Goal: Task Accomplishment & Management: Complete application form

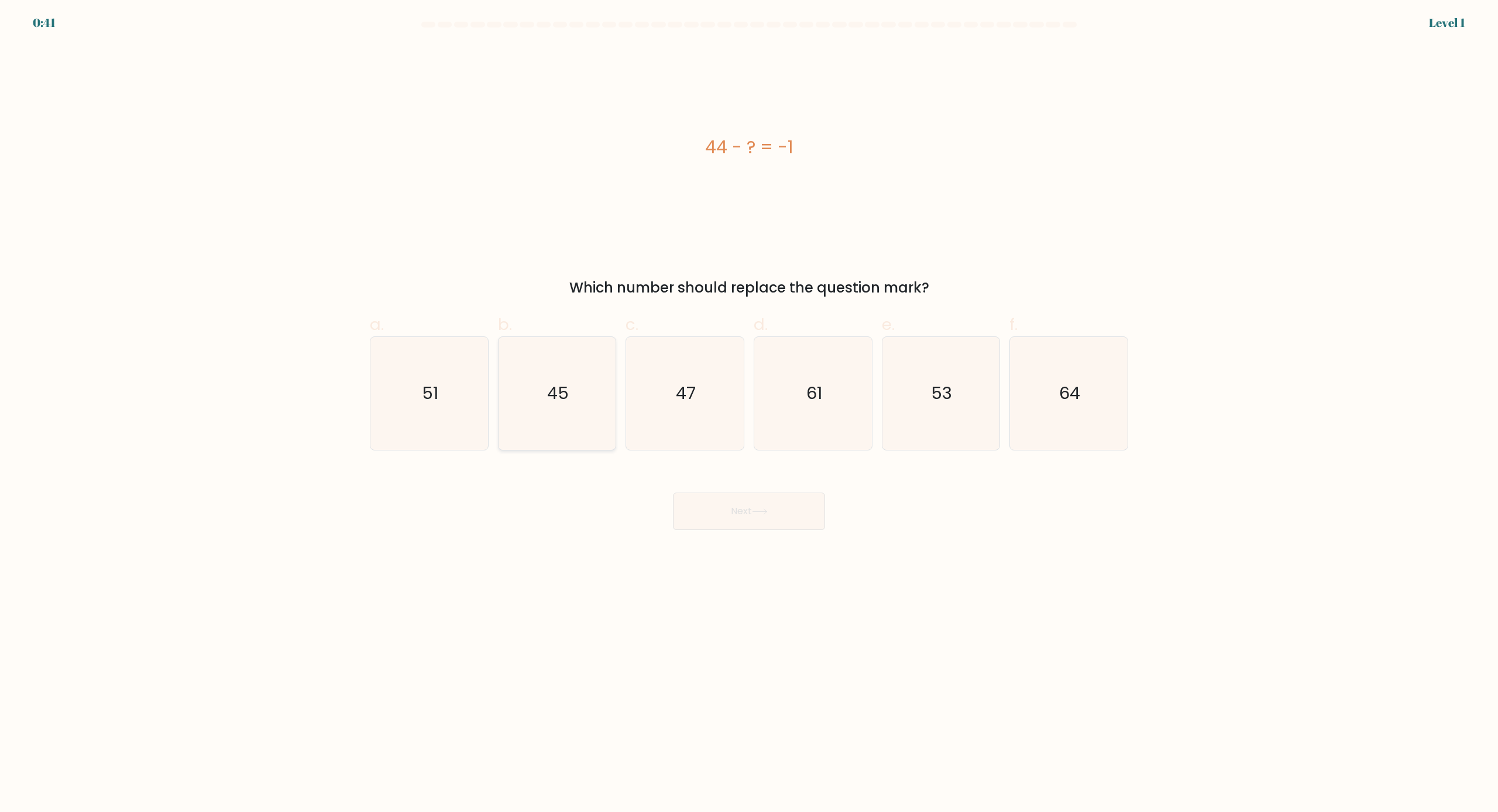
click at [594, 420] on icon "45" at bounding box center [556, 393] width 113 height 113
click at [749, 414] on input "b. 45" at bounding box center [749, 410] width 1 height 8
radio input "true"
click at [777, 503] on button "Next" at bounding box center [749, 511] width 152 height 37
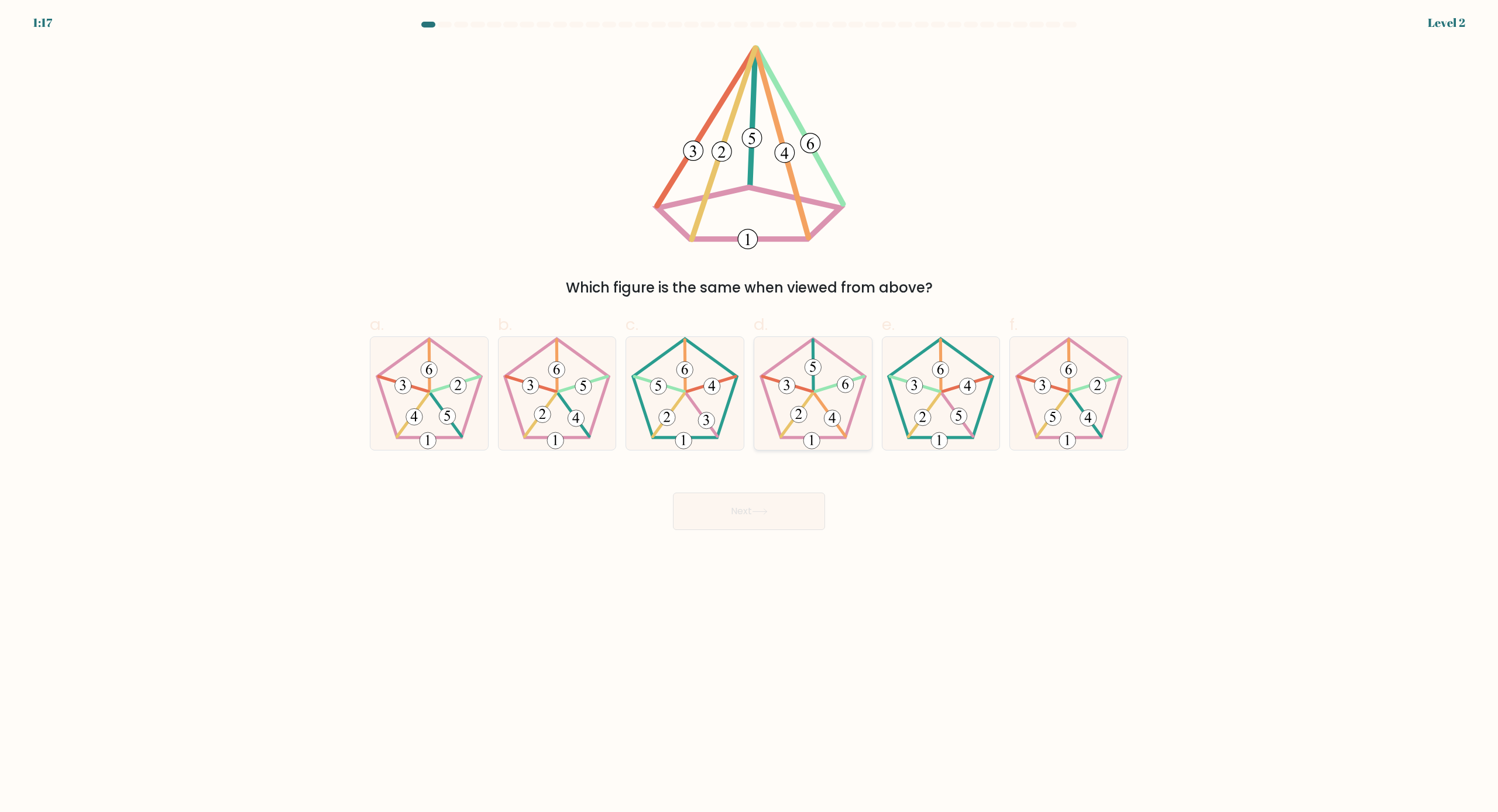
click at [801, 416] on 752 at bounding box center [799, 415] width 17 height 17
click at [749, 414] on input "d." at bounding box center [749, 410] width 1 height 8
radio input "true"
click at [773, 511] on button "Next" at bounding box center [749, 511] width 152 height 37
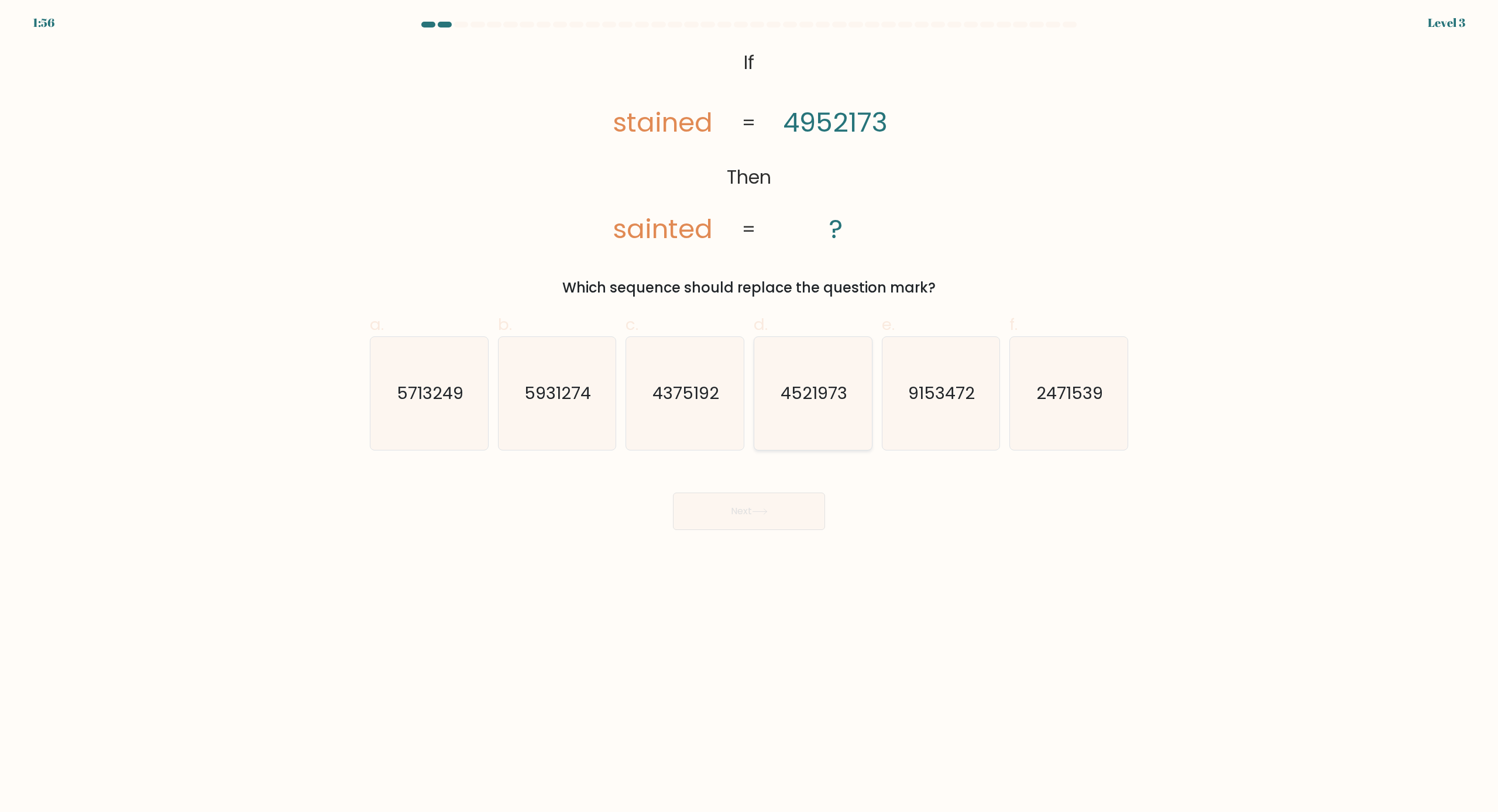
click at [801, 378] on icon "4521973" at bounding box center [812, 393] width 113 height 113
click at [749, 406] on input "d. 4521973" at bounding box center [749, 410] width 1 height 8
radio input "true"
click at [758, 512] on icon at bounding box center [760, 511] width 16 height 7
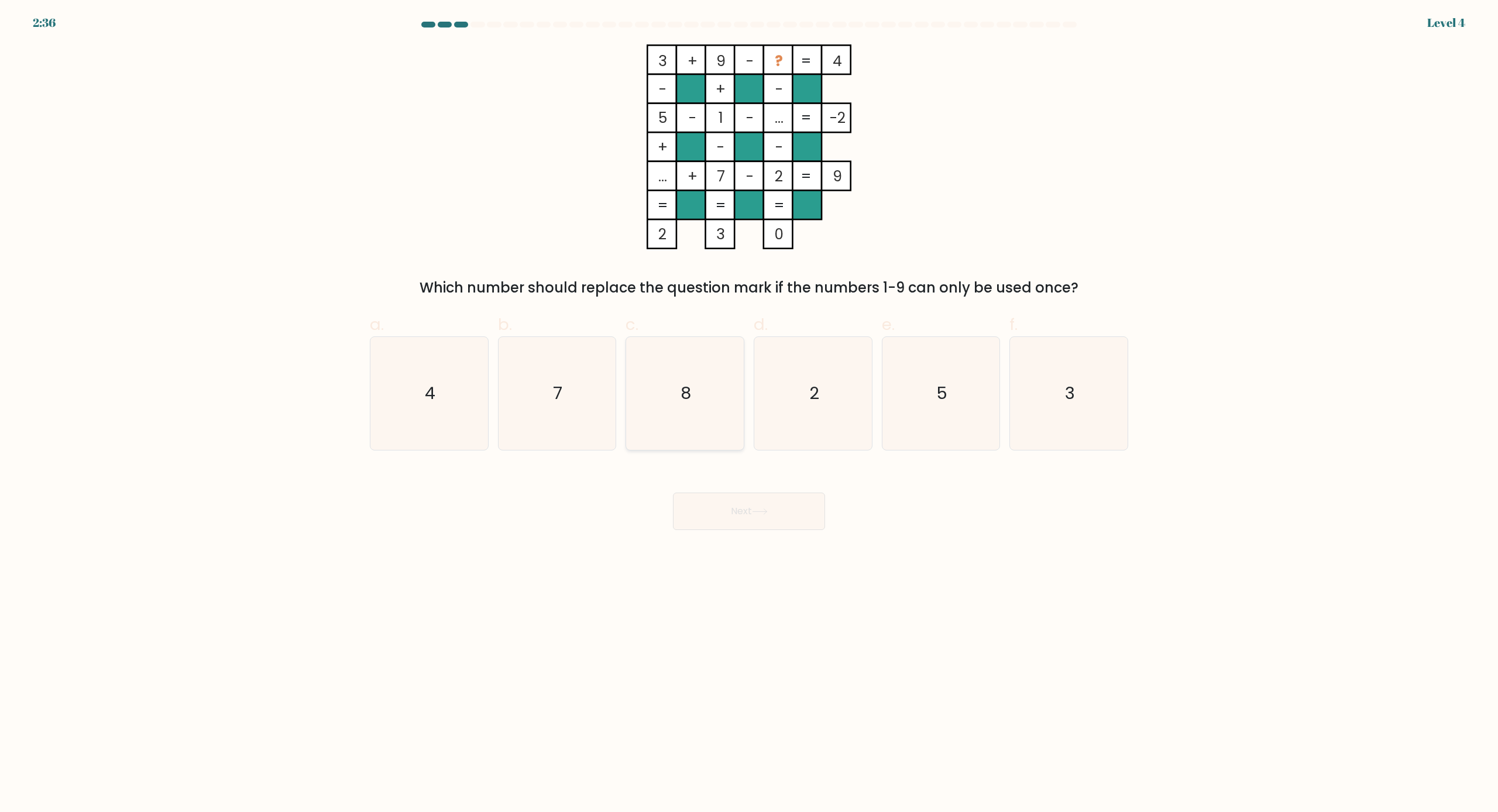
click at [682, 399] on text "8" at bounding box center [686, 394] width 11 height 24
click at [749, 406] on input "c. 8" at bounding box center [749, 410] width 1 height 8
radio input "true"
click at [744, 502] on button "Next" at bounding box center [749, 511] width 152 height 37
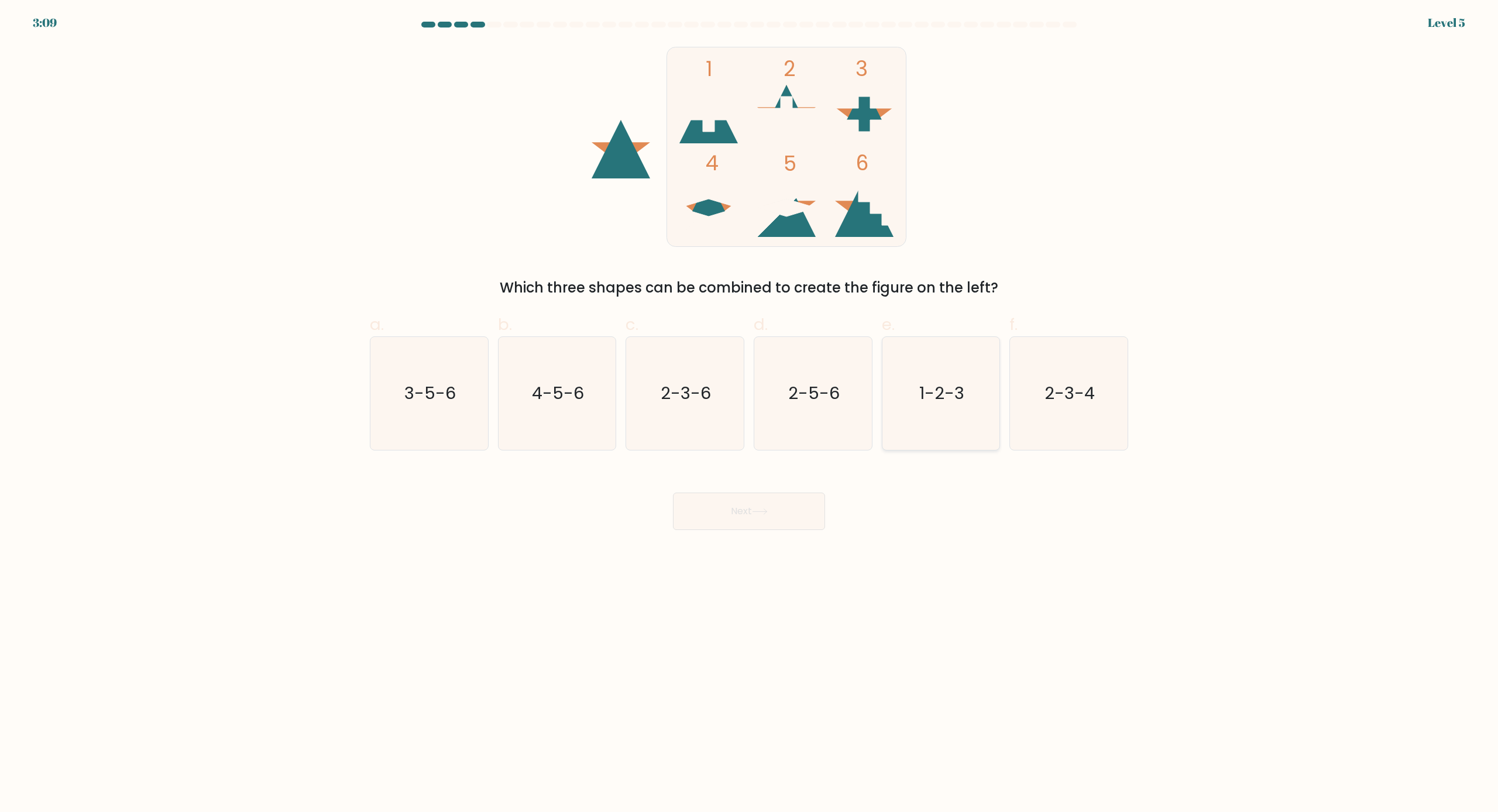
click at [926, 382] on text "1-2-3" at bounding box center [942, 394] width 45 height 24
click at [749, 406] on input "e. 1-2-3" at bounding box center [749, 410] width 1 height 8
radio input "true"
click at [765, 514] on button "Next" at bounding box center [749, 511] width 152 height 37
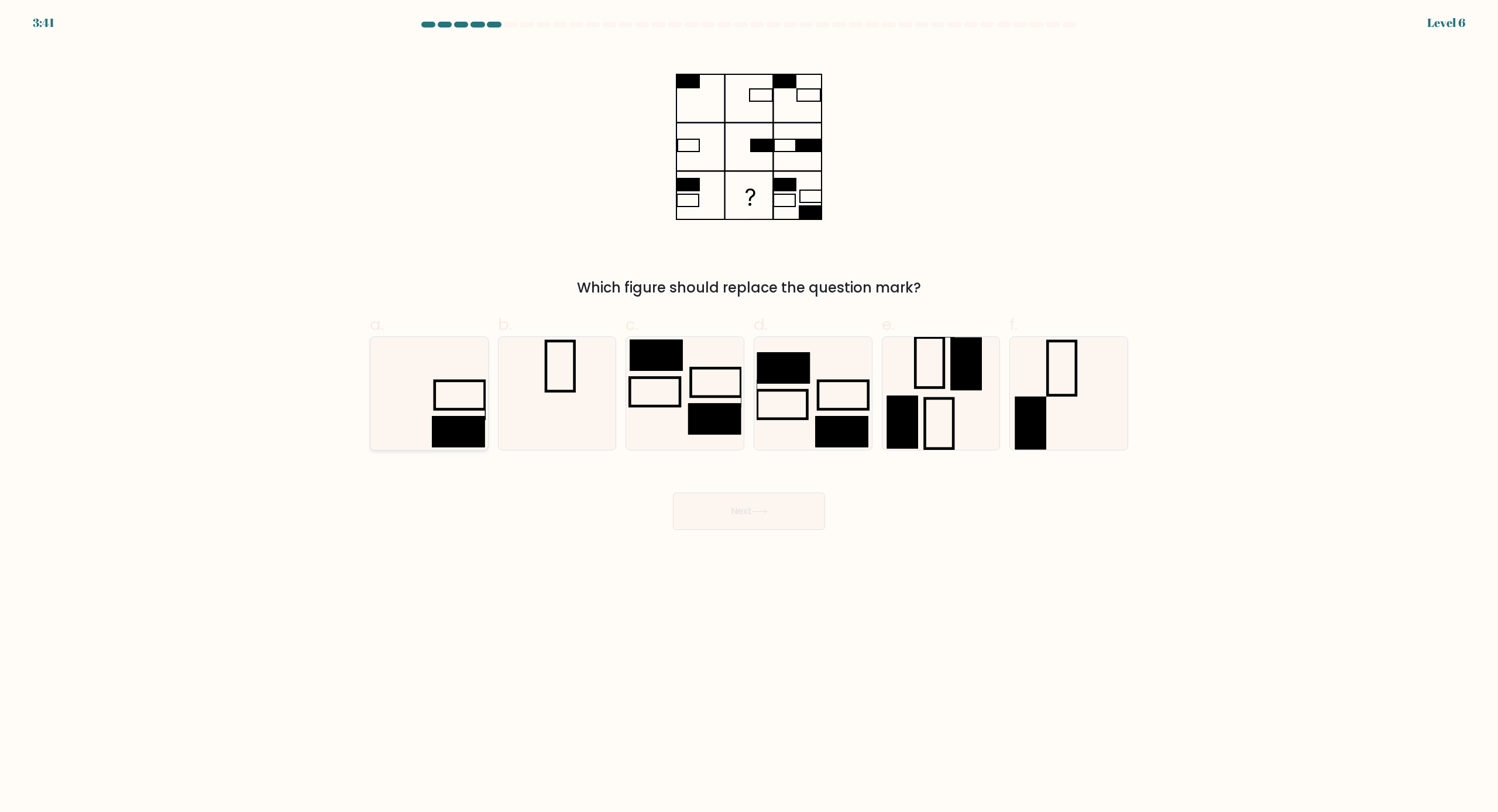
click at [464, 438] on rect at bounding box center [458, 431] width 53 height 31
click at [749, 414] on input "a." at bounding box center [749, 410] width 1 height 8
radio input "true"
click at [800, 498] on button "Next" at bounding box center [749, 511] width 152 height 37
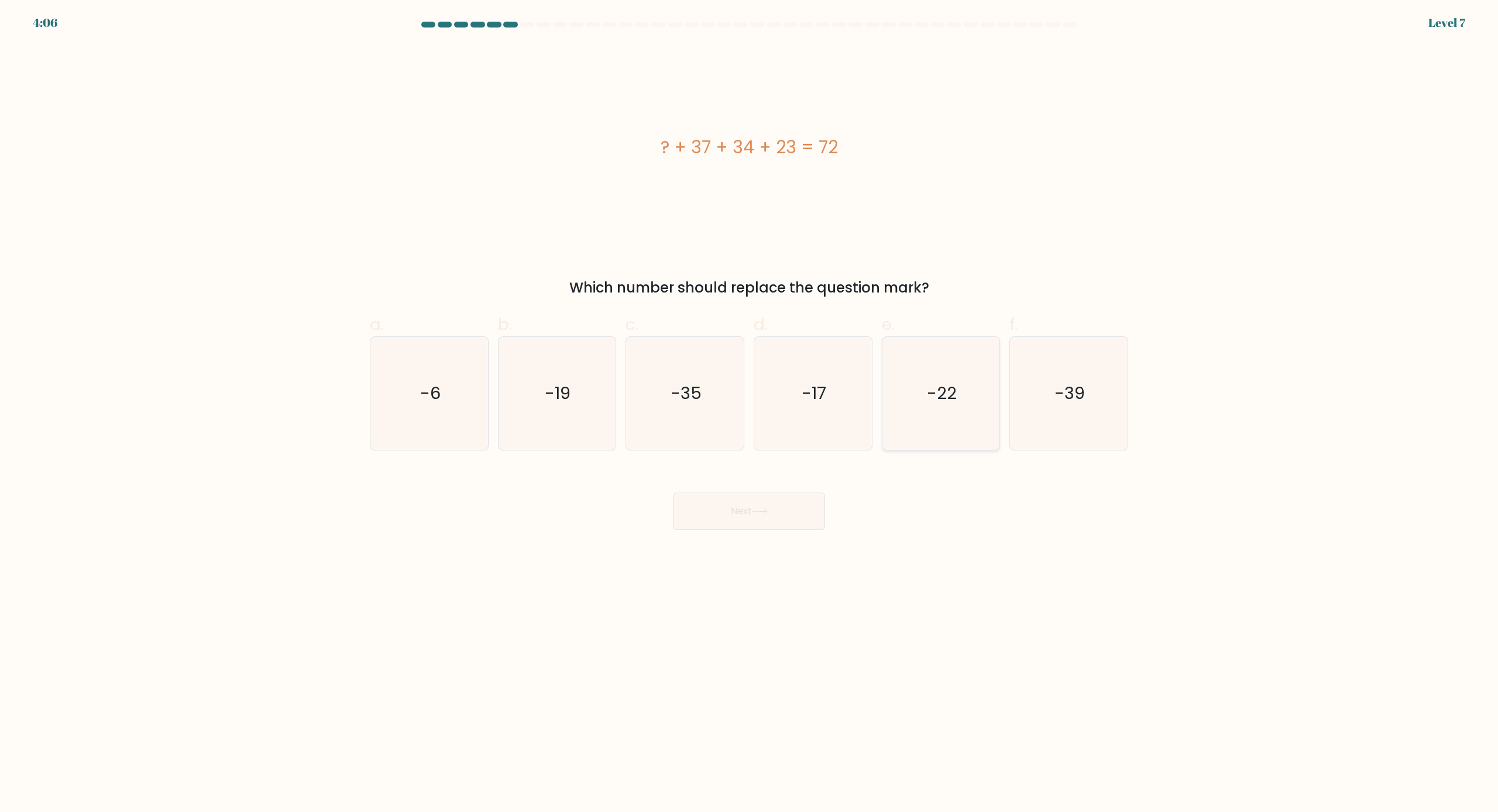
click at [956, 341] on icon "-22" at bounding box center [940, 393] width 113 height 113
click at [749, 406] on input "e. -22" at bounding box center [749, 410] width 1 height 8
radio input "true"
click at [763, 529] on button "Next" at bounding box center [749, 511] width 152 height 37
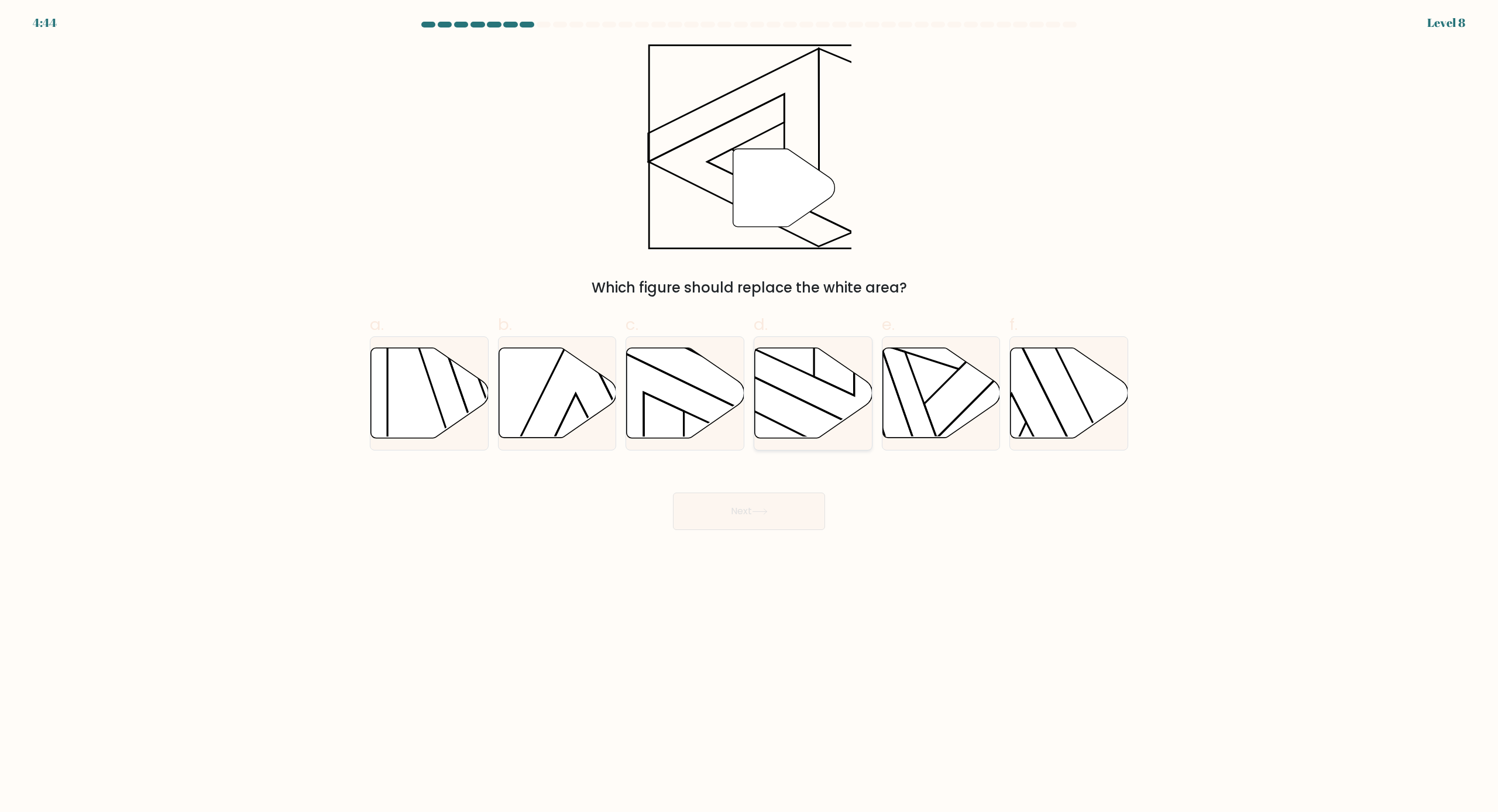
click at [838, 413] on icon at bounding box center [814, 393] width 118 height 90
click at [749, 413] on input "d." at bounding box center [749, 410] width 1 height 8
radio input "true"
click at [768, 514] on icon at bounding box center [760, 511] width 16 height 7
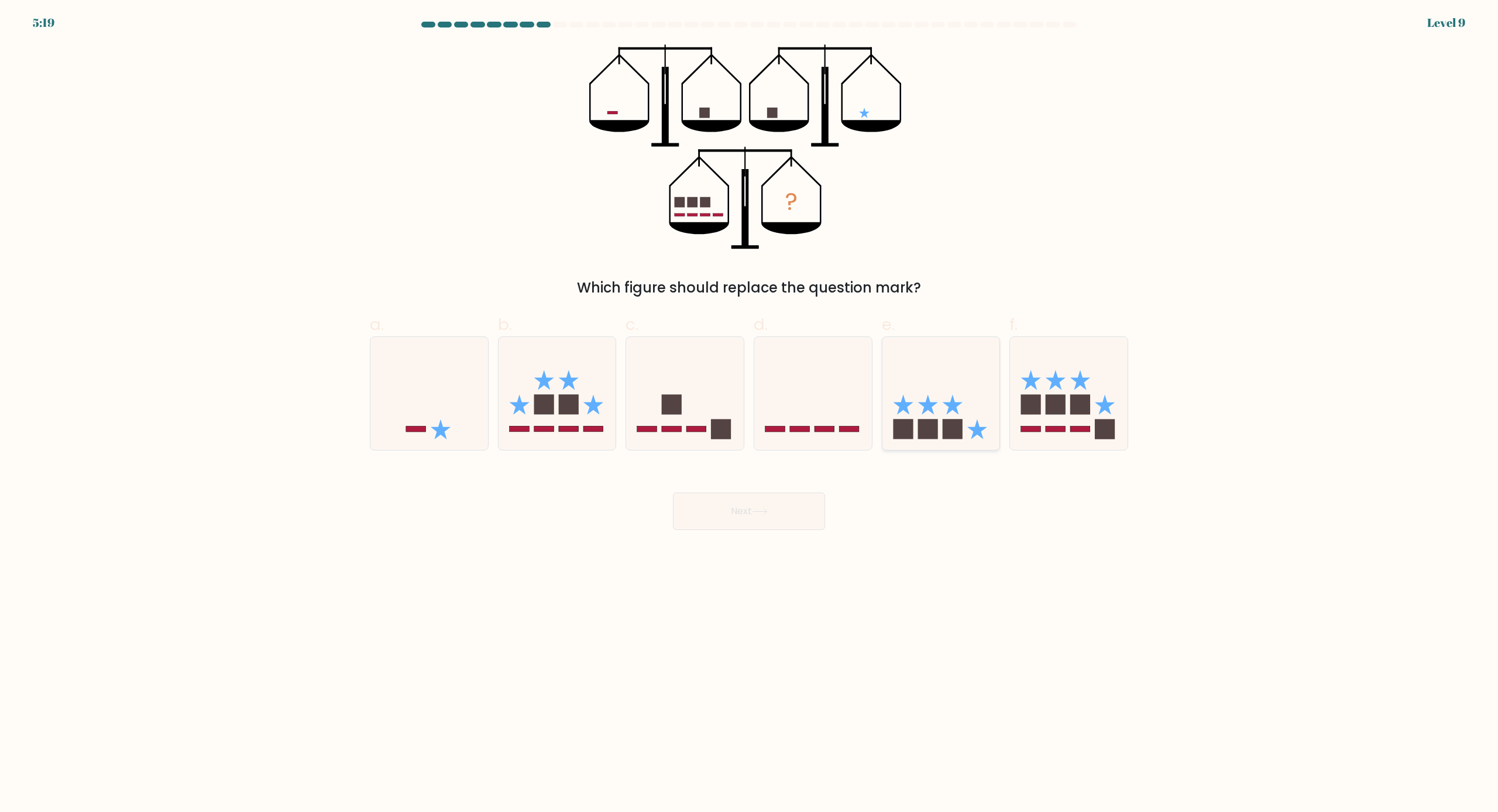
click at [919, 423] on rect at bounding box center [927, 429] width 20 height 20
click at [749, 414] on input "e." at bounding box center [749, 410] width 1 height 8
radio input "true"
click at [780, 505] on button "Next" at bounding box center [749, 511] width 152 height 37
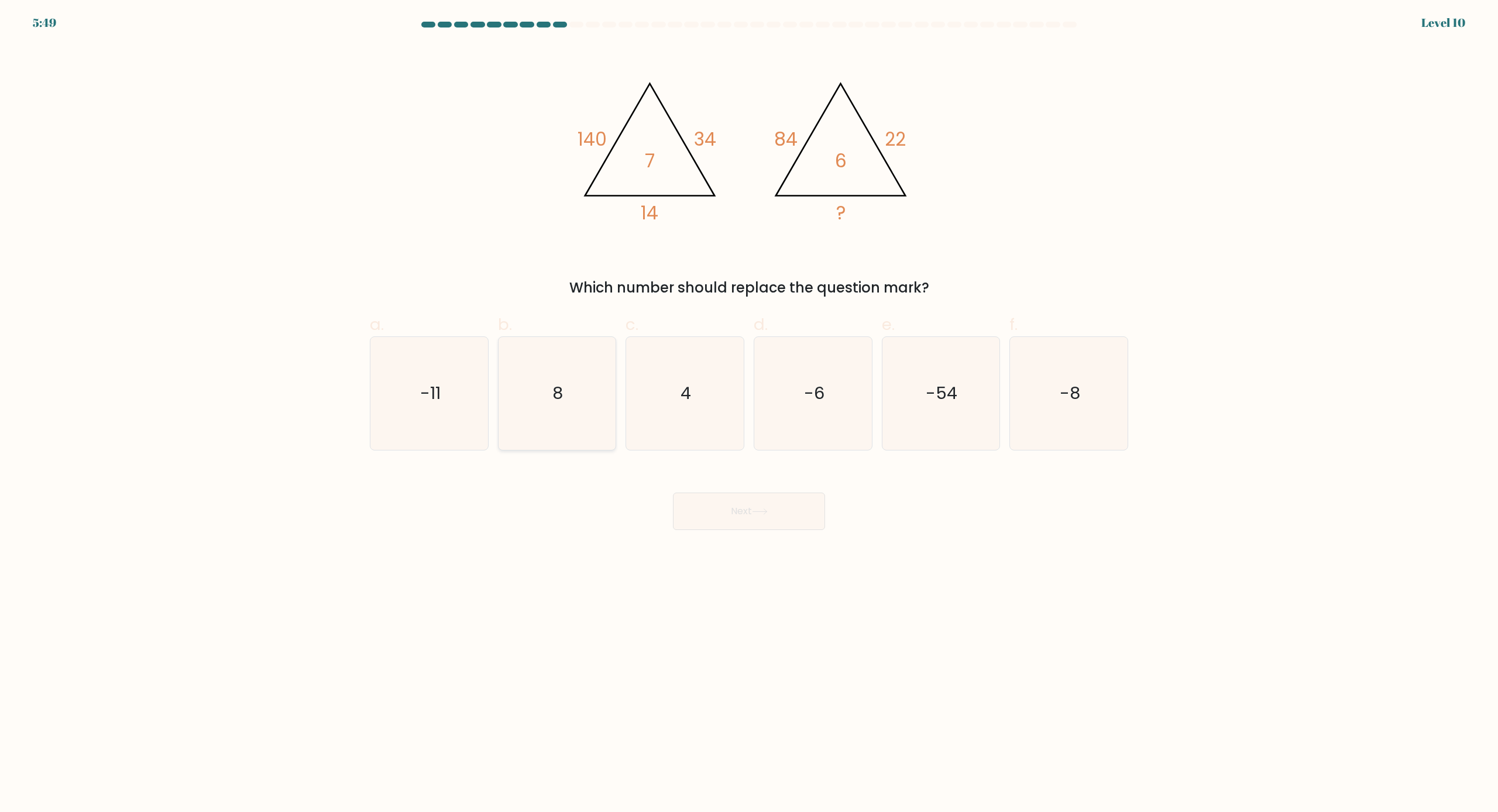
click at [569, 430] on icon "8" at bounding box center [556, 393] width 113 height 113
click at [749, 414] on input "b. 8" at bounding box center [749, 410] width 1 height 8
radio input "true"
click at [752, 502] on button "Next" at bounding box center [749, 511] width 152 height 37
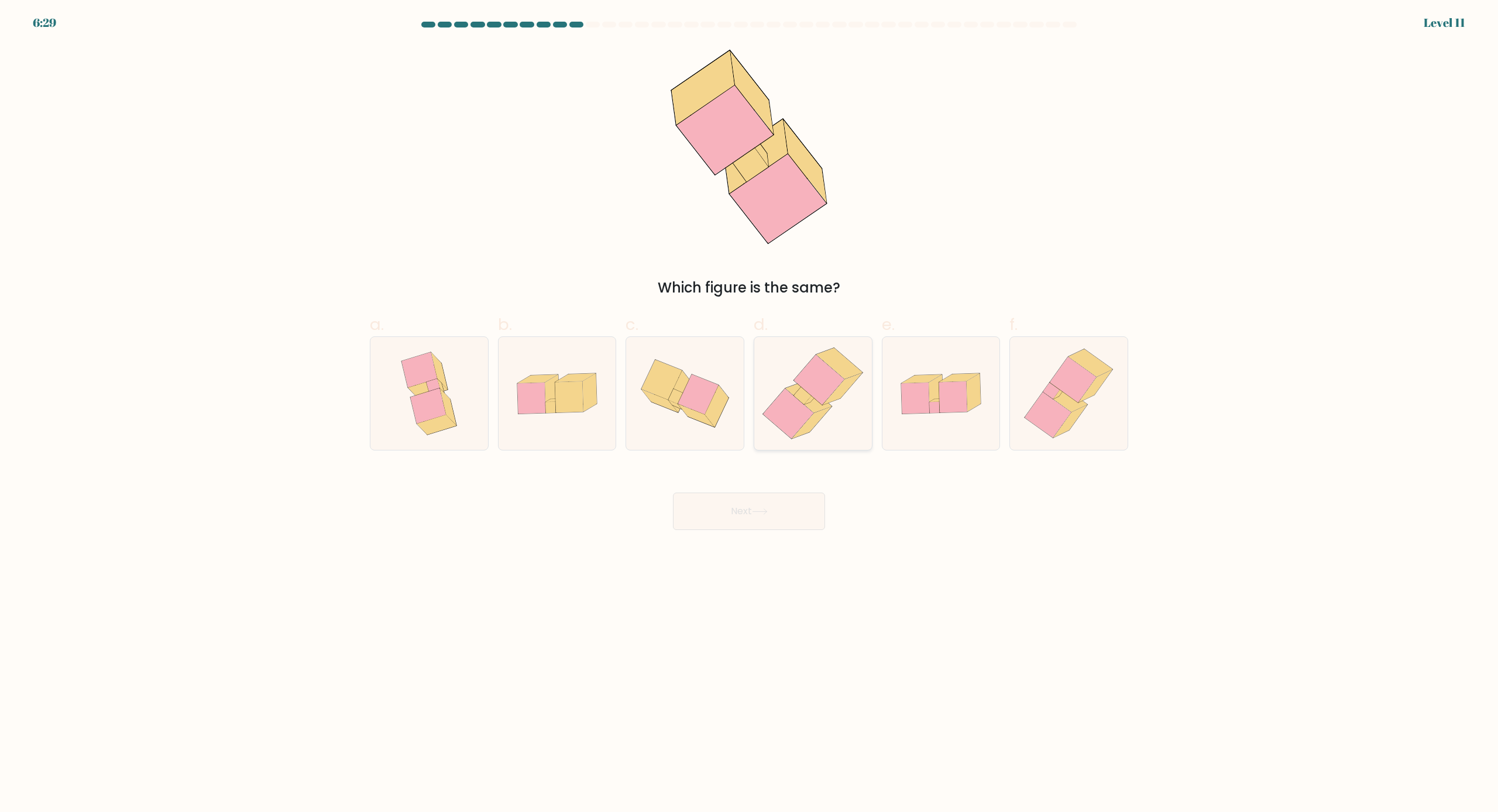
click at [799, 377] on icon at bounding box center [819, 380] width 50 height 50
click at [749, 406] on input "d." at bounding box center [749, 410] width 1 height 8
radio input "true"
click at [784, 505] on button "Next" at bounding box center [749, 511] width 152 height 37
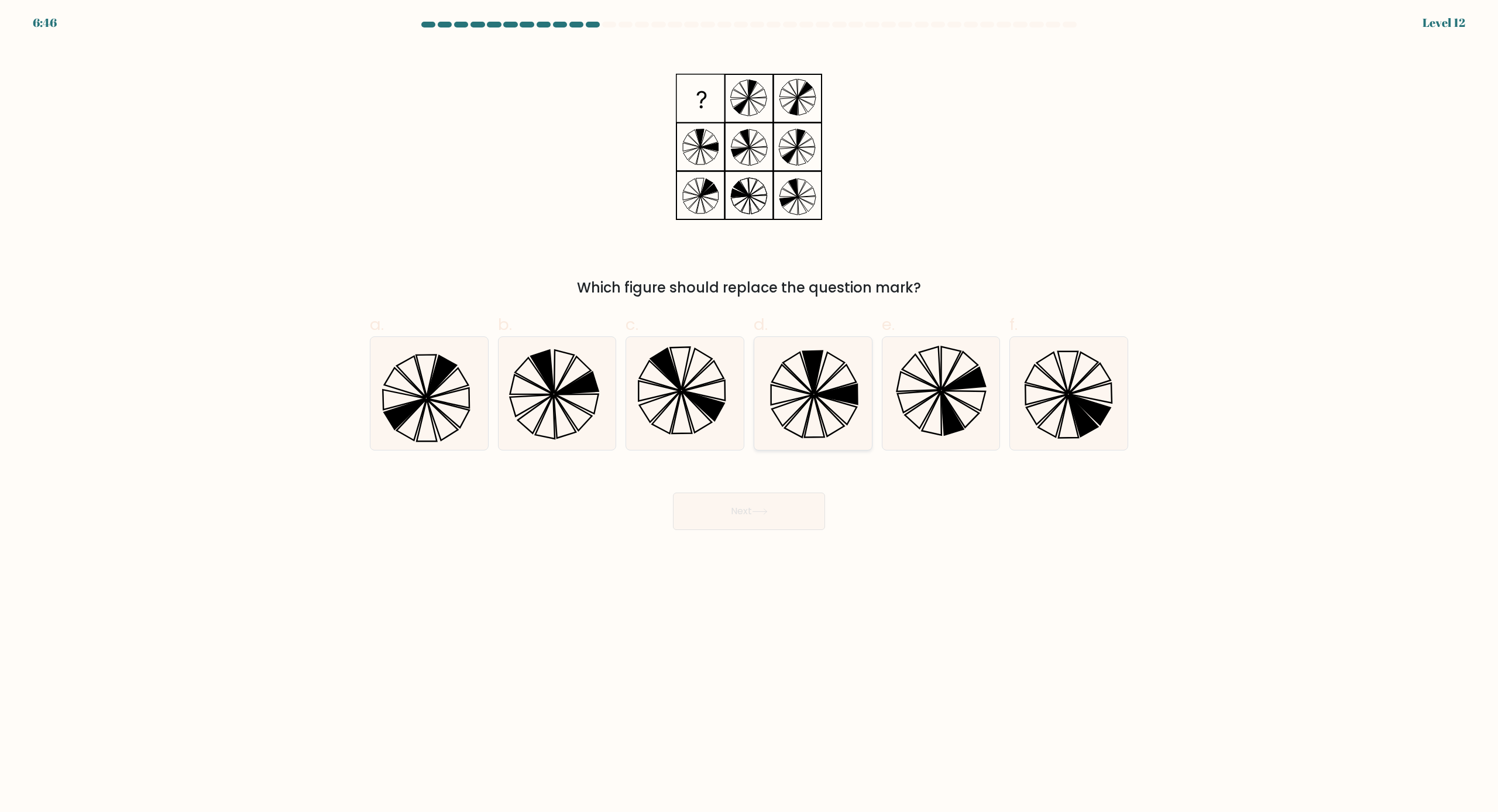
click at [851, 430] on icon at bounding box center [812, 393] width 113 height 113
click at [749, 414] on input "d." at bounding box center [749, 410] width 1 height 8
radio input "true"
click at [984, 520] on div "Next" at bounding box center [749, 497] width 773 height 66
click at [472, 362] on icon at bounding box center [429, 393] width 113 height 113
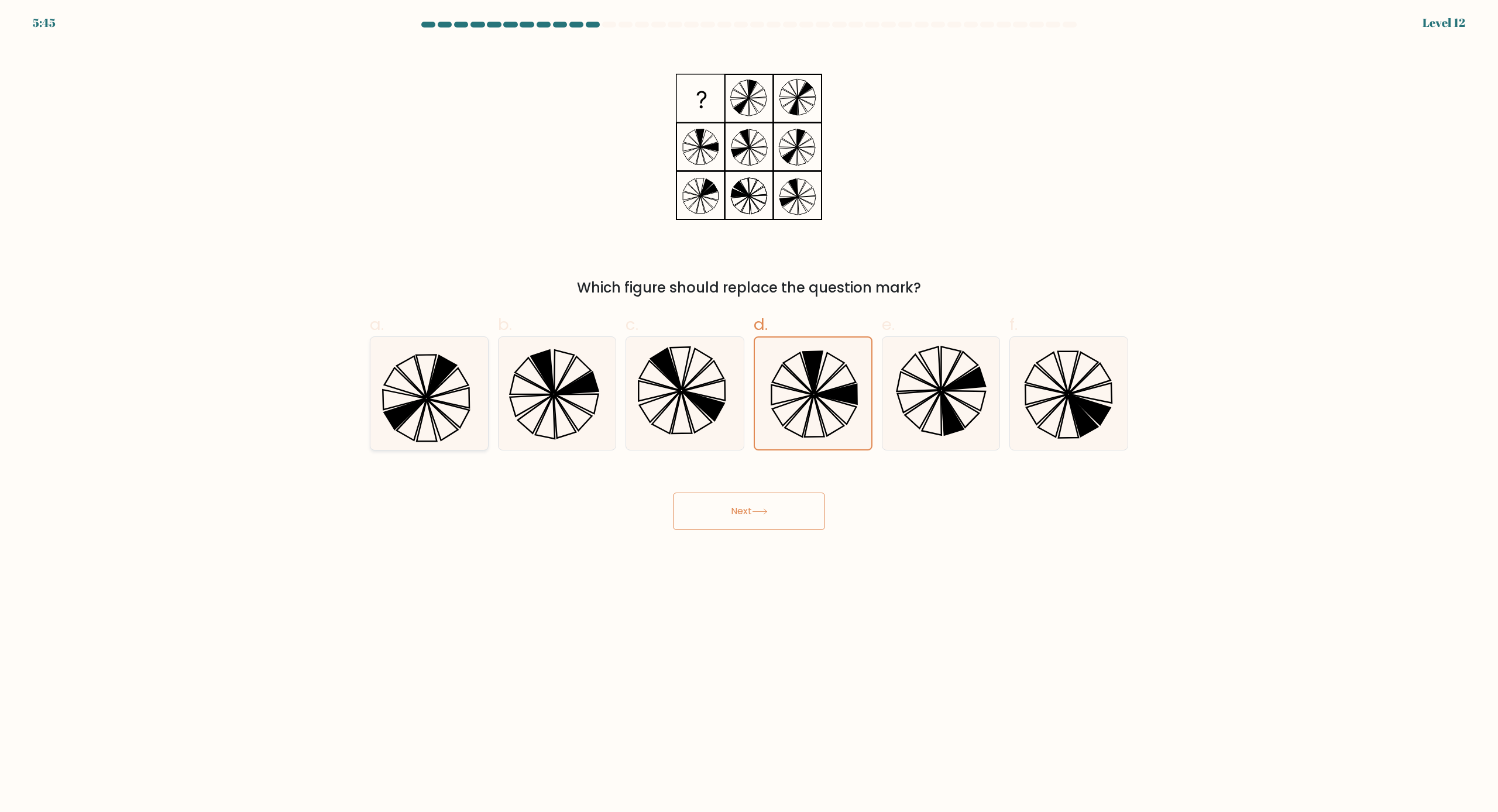
click at [749, 406] on input "a." at bounding box center [749, 410] width 1 height 8
radio input "true"
click at [674, 406] on icon at bounding box center [685, 393] width 113 height 113
click at [749, 406] on input "c." at bounding box center [749, 410] width 1 height 8
radio input "true"
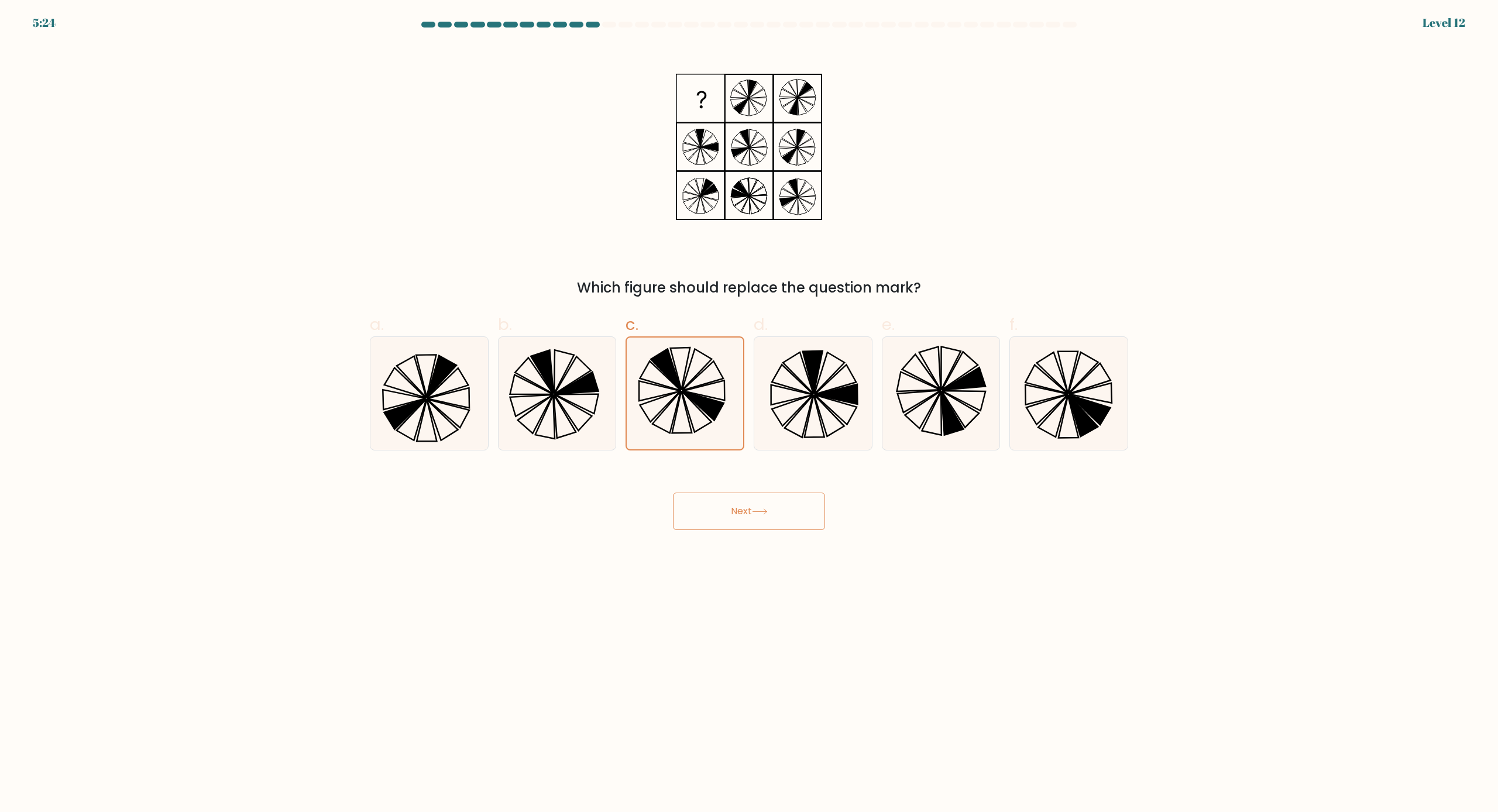
click at [797, 512] on button "Next" at bounding box center [749, 511] width 152 height 37
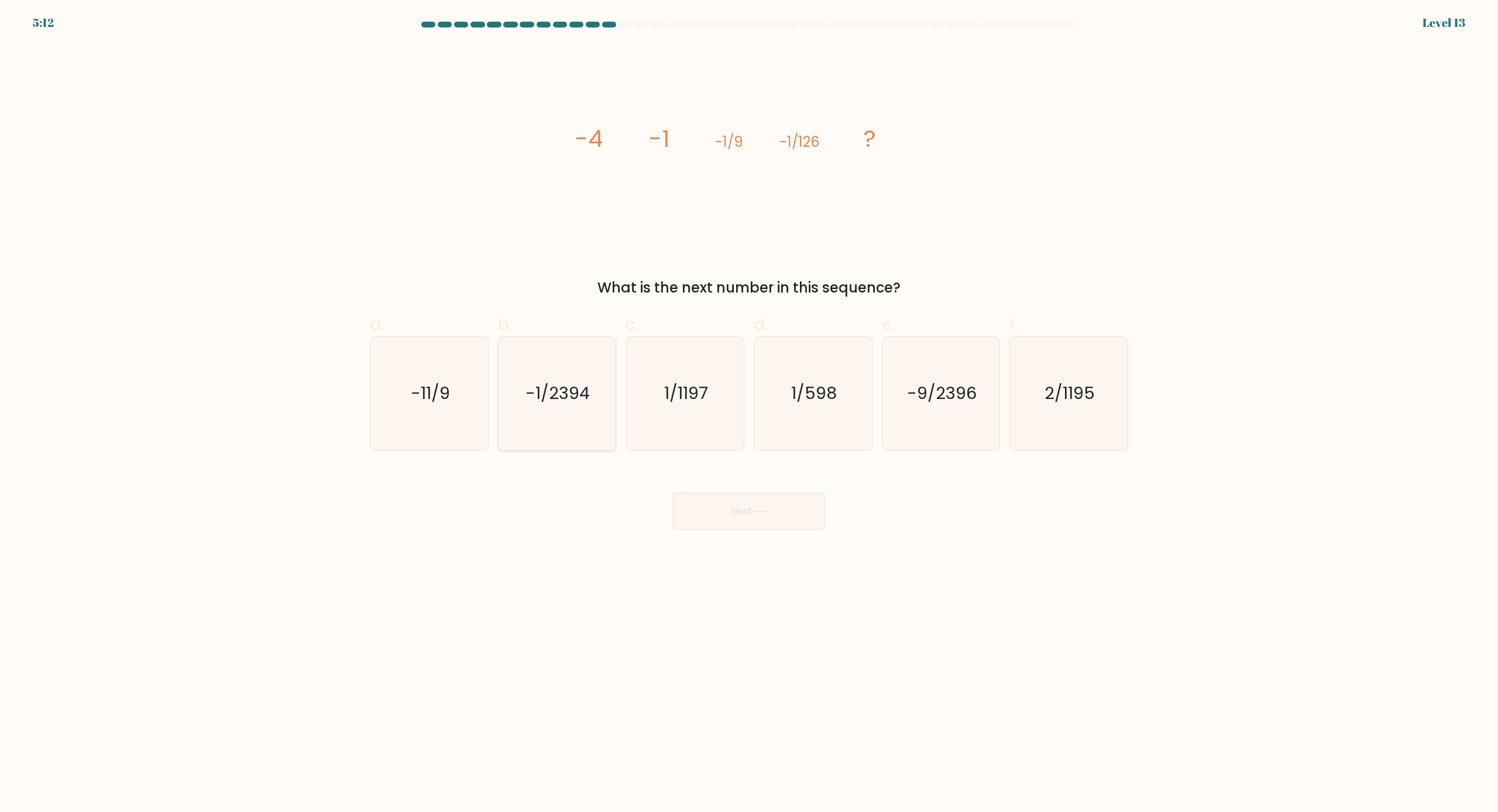
click at [610, 356] on icon "-1/2394" at bounding box center [556, 393] width 113 height 113
click at [749, 406] on input "b. -1/2394" at bounding box center [749, 410] width 1 height 8
radio input "true"
click at [752, 508] on button "Next" at bounding box center [749, 511] width 152 height 37
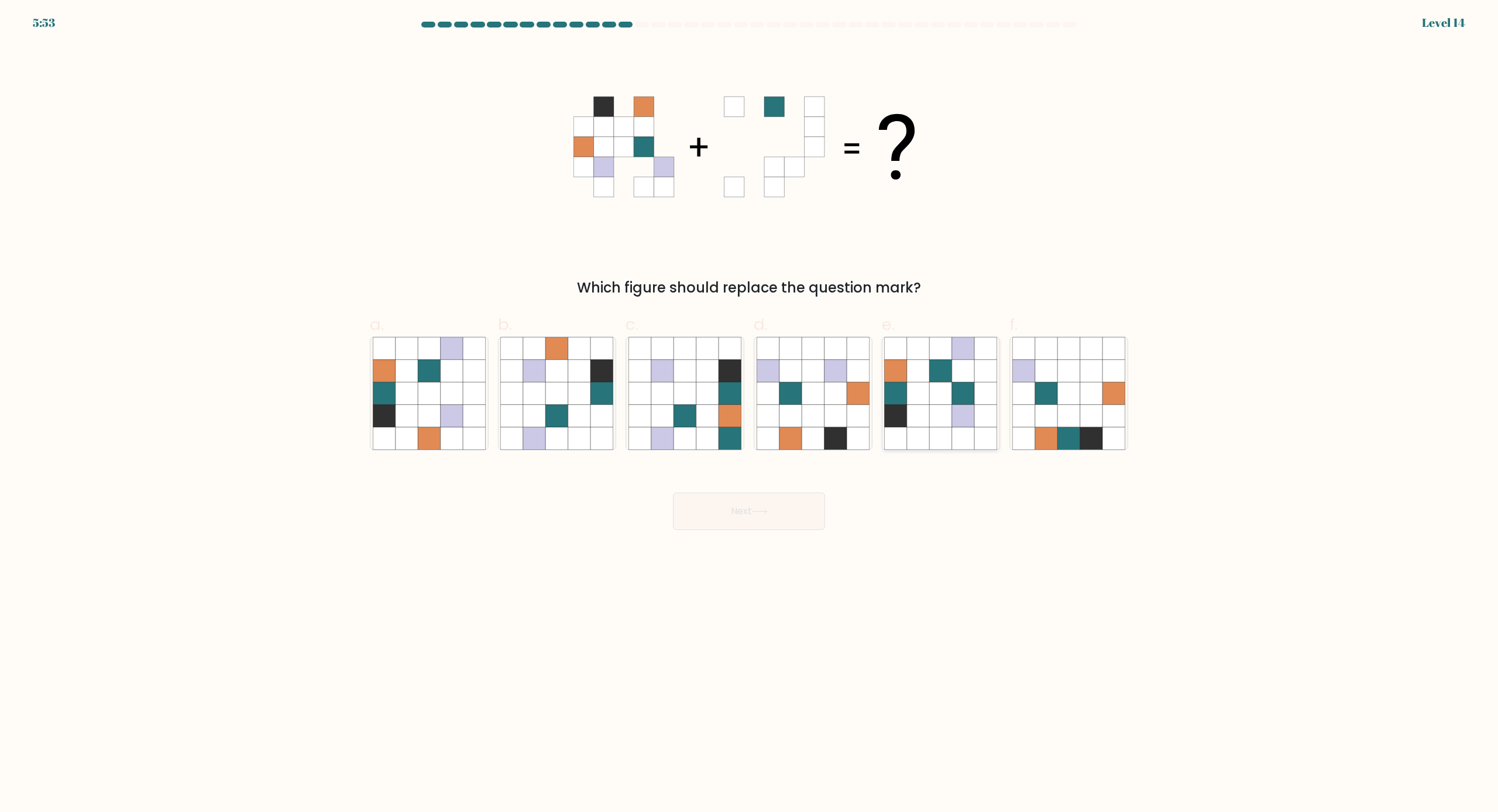
click at [907, 417] on icon at bounding box center [896, 416] width 23 height 23
click at [749, 414] on input "e." at bounding box center [749, 410] width 1 height 8
radio input "true"
click at [1045, 411] on icon at bounding box center [1046, 416] width 23 height 23
click at [749, 411] on input "f." at bounding box center [749, 410] width 1 height 8
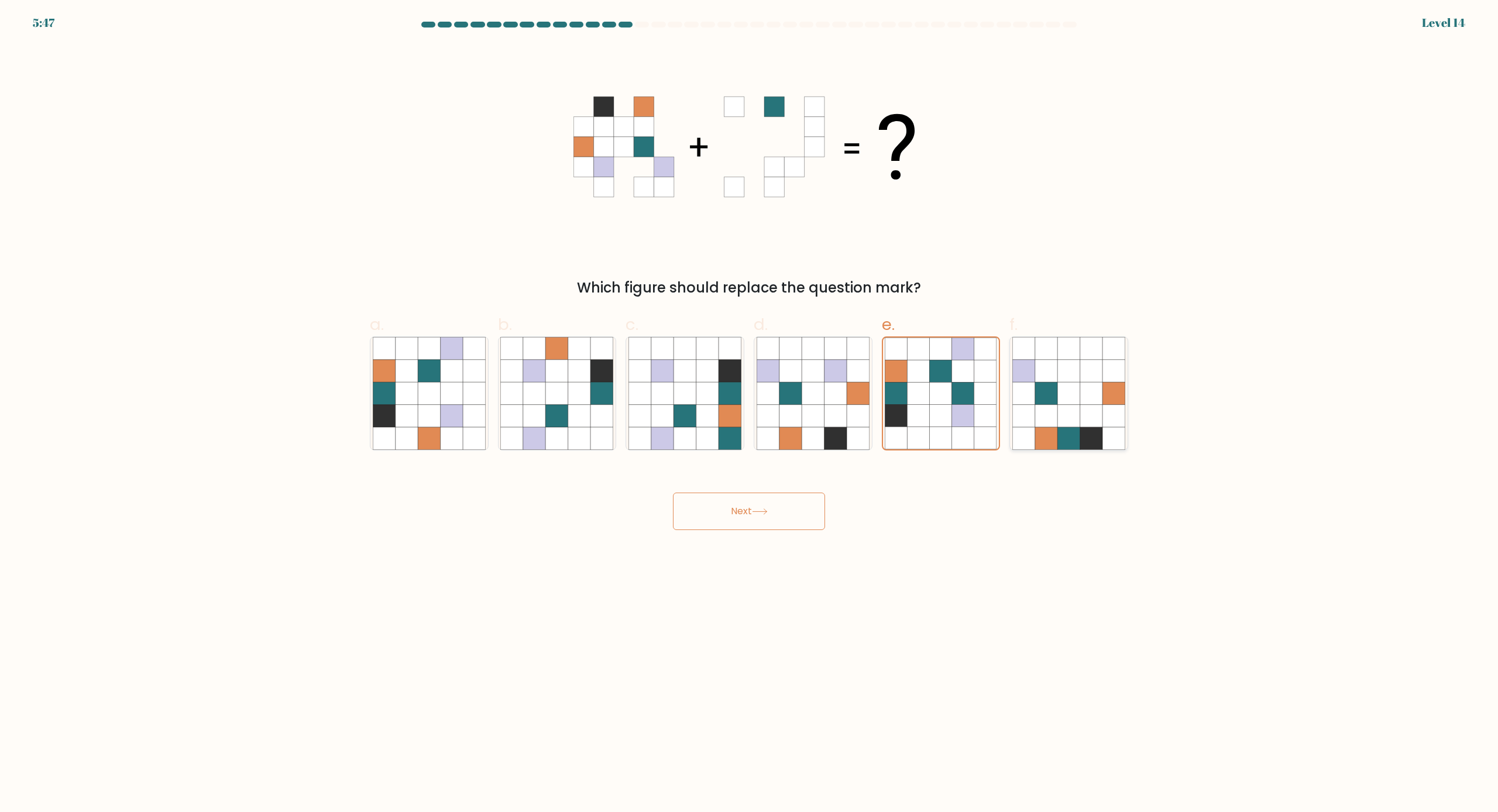
radio input "true"
click at [986, 404] on icon at bounding box center [986, 393] width 23 height 23
click at [749, 406] on input "e." at bounding box center [749, 410] width 1 height 8
radio input "true"
click at [851, 429] on icon at bounding box center [857, 438] width 23 height 23
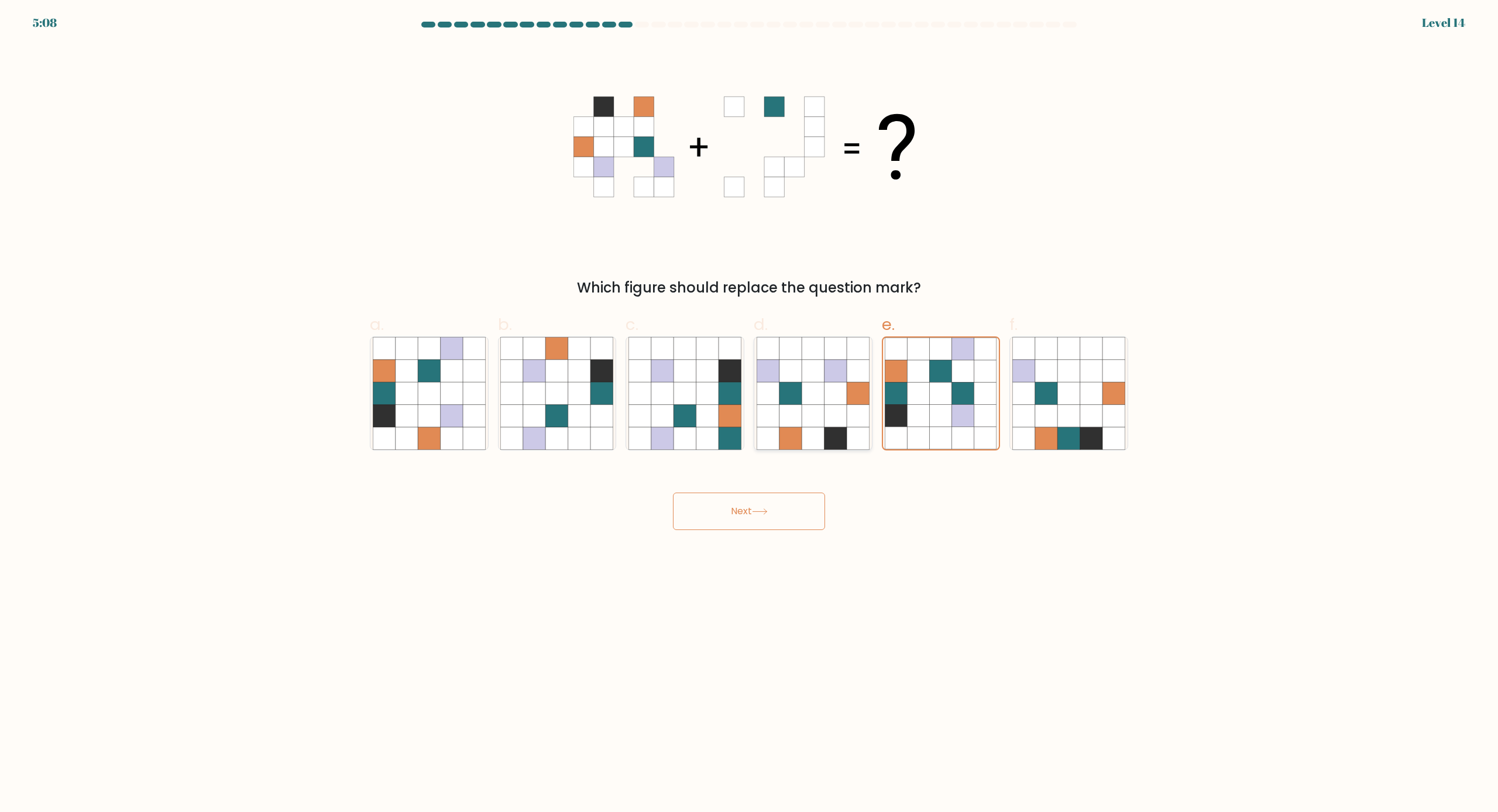
click at [749, 414] on input "d." at bounding box center [749, 410] width 1 height 8
radio input "true"
click at [728, 429] on icon at bounding box center [730, 438] width 23 height 23
click at [749, 414] on input "c." at bounding box center [749, 410] width 1 height 8
radio input "true"
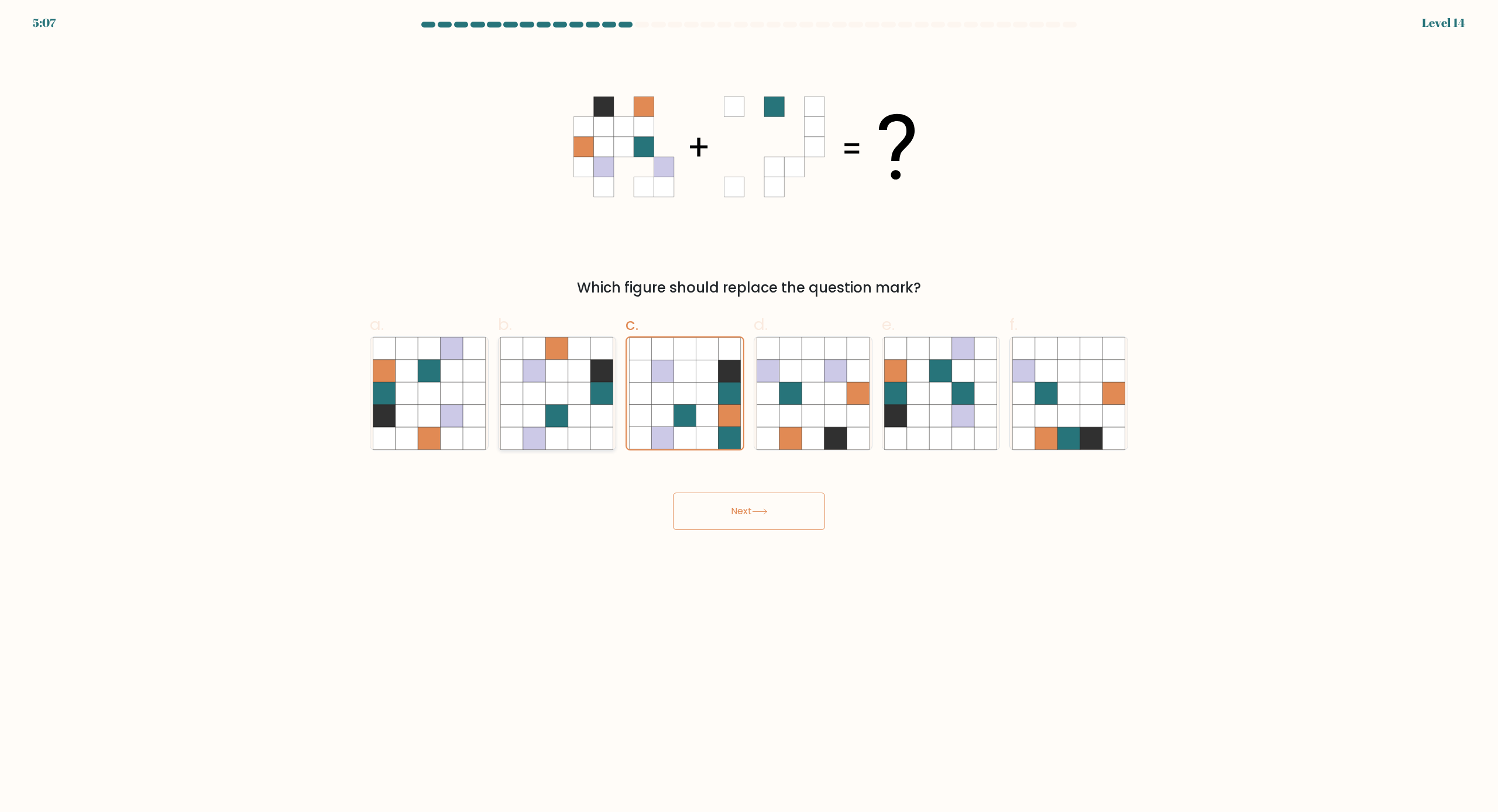
click at [595, 428] on icon at bounding box center [602, 438] width 23 height 23
click at [749, 414] on input "b." at bounding box center [749, 410] width 1 height 8
radio input "true"
click at [429, 423] on icon at bounding box center [429, 416] width 23 height 23
click at [749, 414] on input "a." at bounding box center [749, 410] width 1 height 8
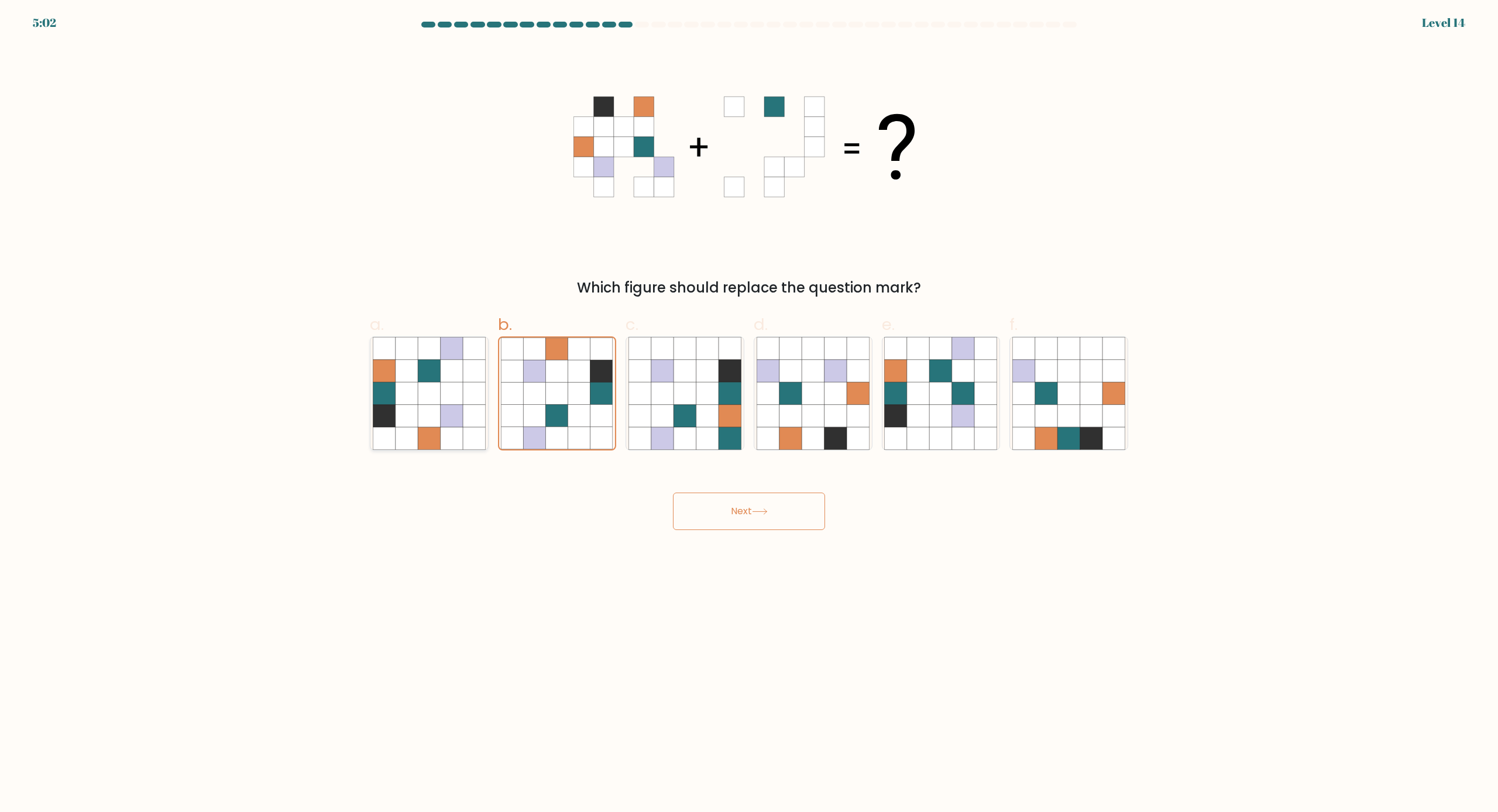
radio input "true"
click at [723, 496] on button "Next" at bounding box center [749, 511] width 152 height 37
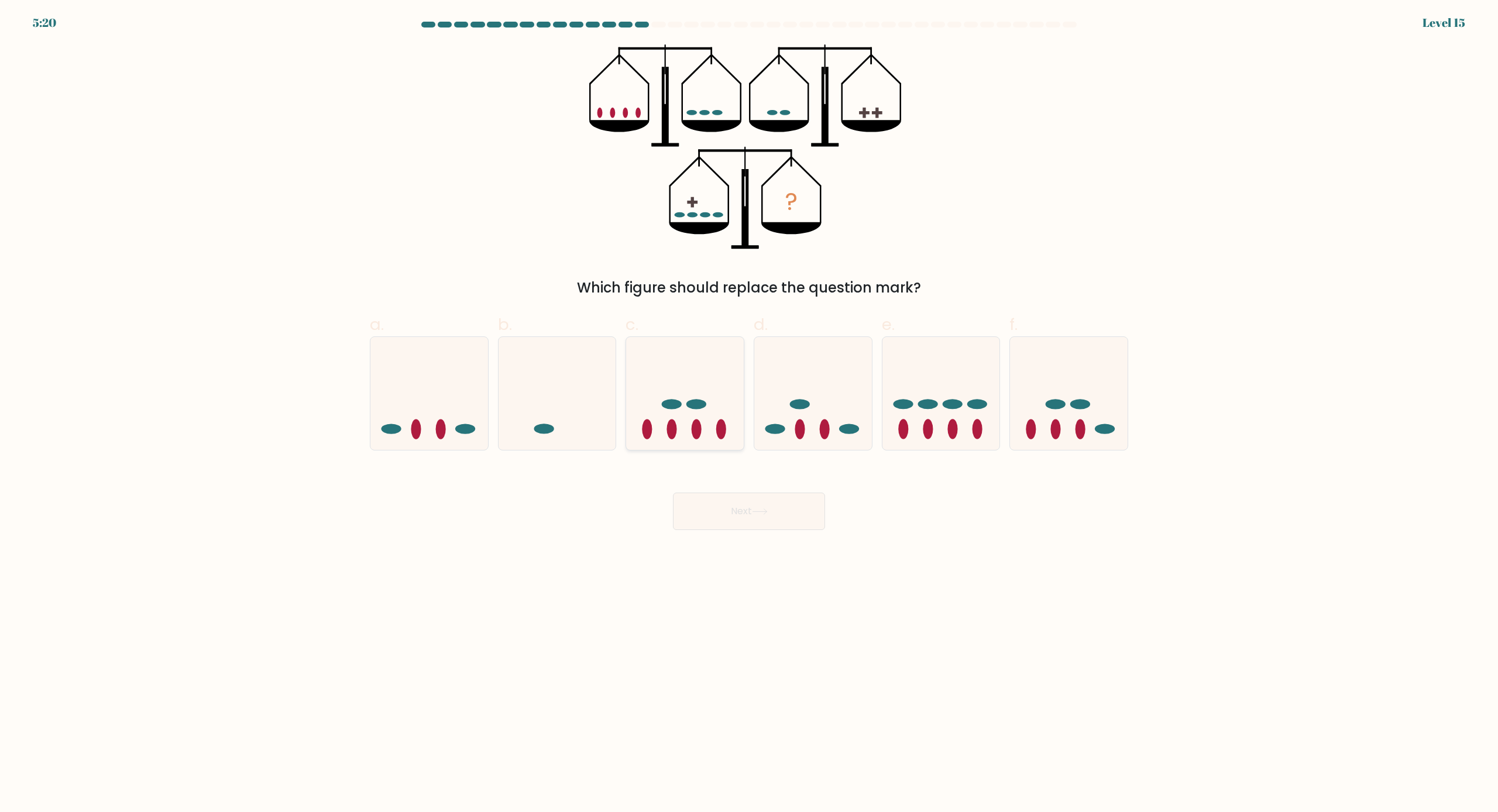
click at [723, 444] on div at bounding box center [685, 393] width 119 height 114
click at [749, 414] on input "c." at bounding box center [749, 410] width 1 height 8
radio input "true"
click at [741, 495] on button "Next" at bounding box center [749, 511] width 152 height 37
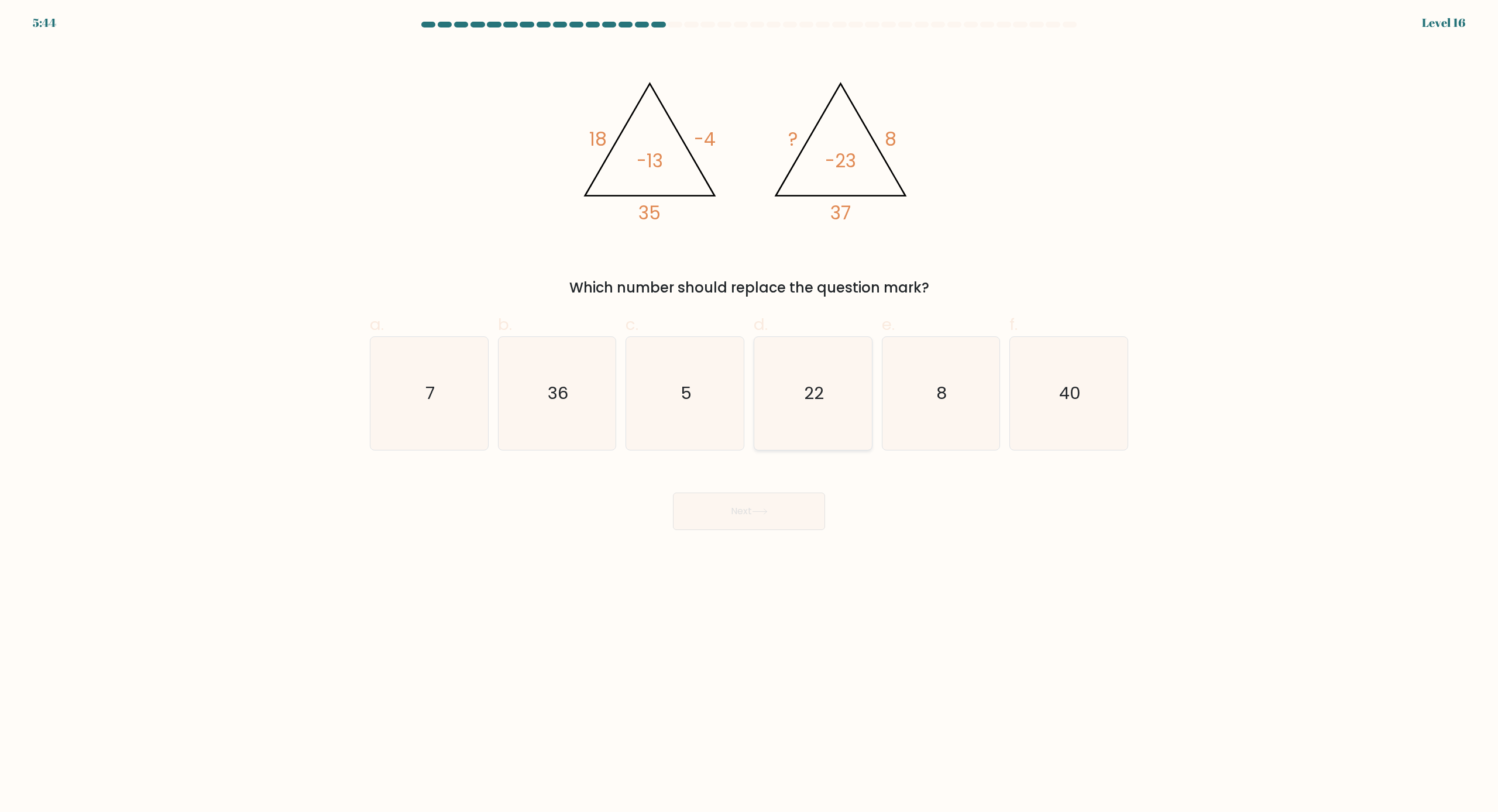
click at [803, 401] on icon "22" at bounding box center [812, 393] width 113 height 113
click at [749, 406] on input "d. 22" at bounding box center [749, 410] width 1 height 8
radio input "true"
click at [789, 519] on button "Next" at bounding box center [749, 511] width 152 height 37
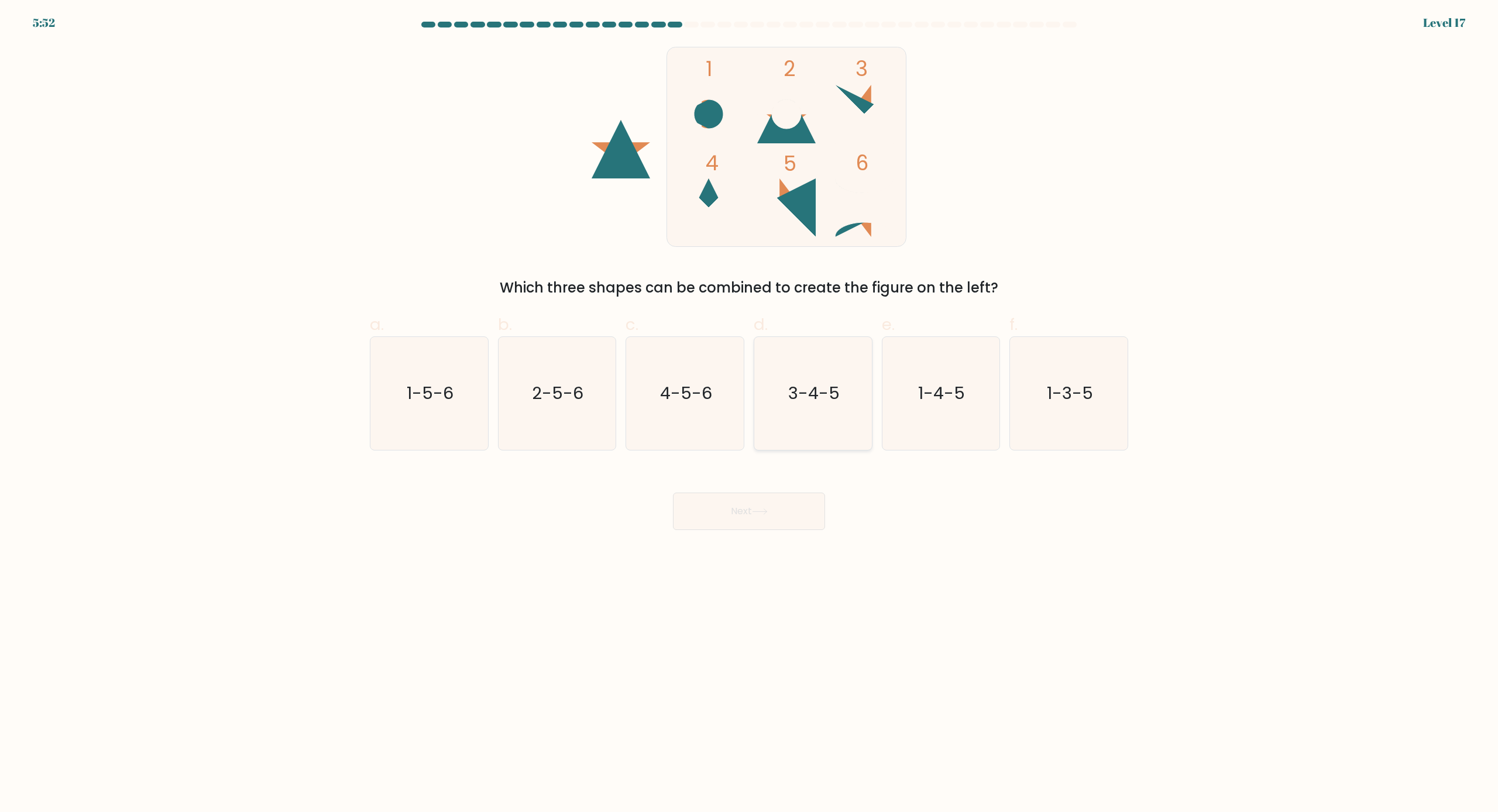
click at [797, 419] on icon "3-4-5" at bounding box center [812, 393] width 113 height 113
click at [749, 414] on input "d. 3-4-5" at bounding box center [749, 410] width 1 height 8
radio input "true"
click at [708, 497] on button "Next" at bounding box center [749, 511] width 152 height 37
click at [739, 512] on button "Next" at bounding box center [749, 511] width 152 height 37
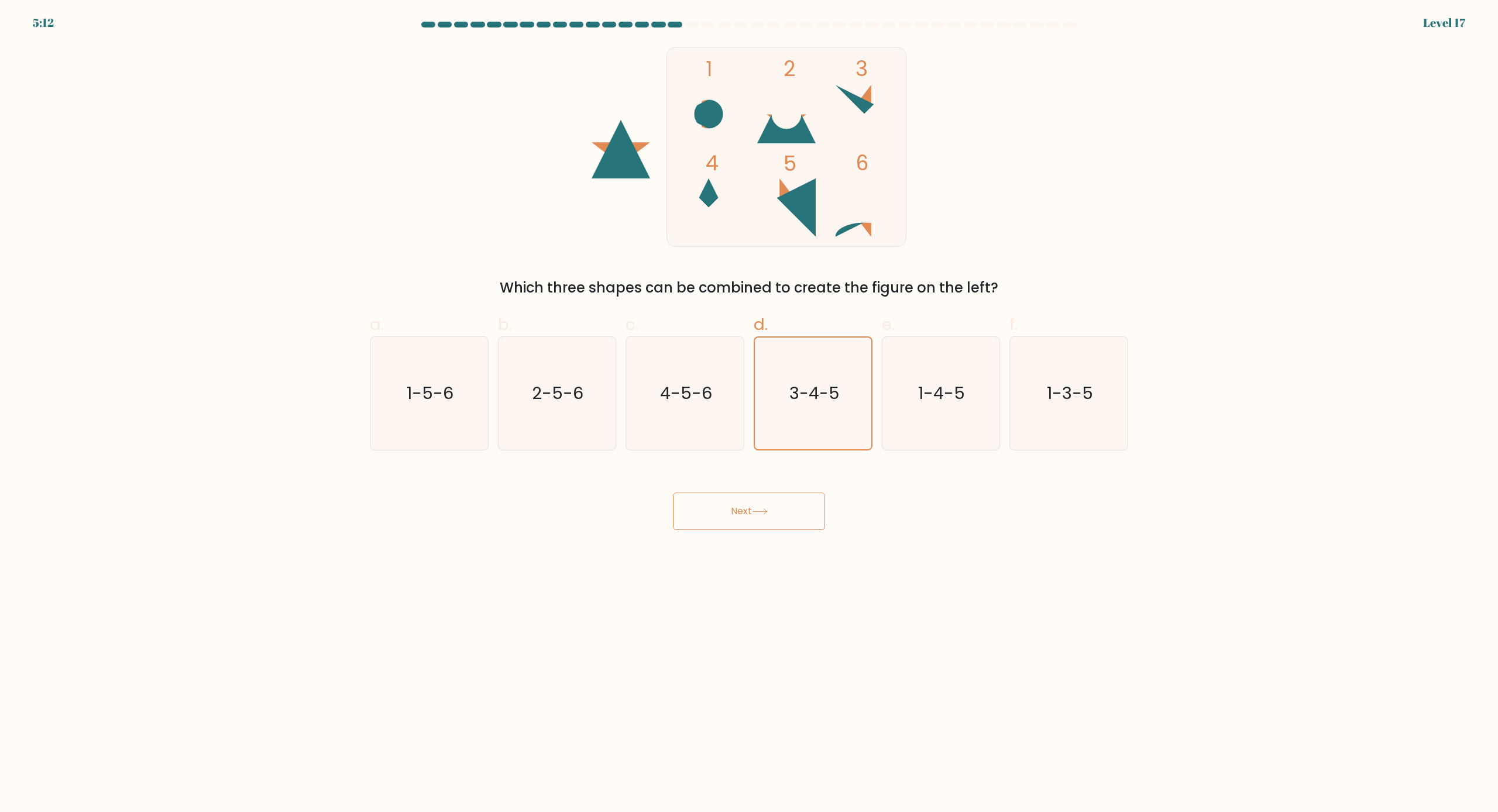
click at [908, 518] on div "Next" at bounding box center [749, 497] width 773 height 66
click at [748, 502] on button "Next" at bounding box center [749, 511] width 152 height 37
click at [761, 506] on button "Next" at bounding box center [749, 511] width 152 height 37
click at [805, 424] on icon "3-4-5" at bounding box center [812, 393] width 113 height 113
click at [749, 414] on input "d. 3-4-5" at bounding box center [749, 410] width 1 height 8
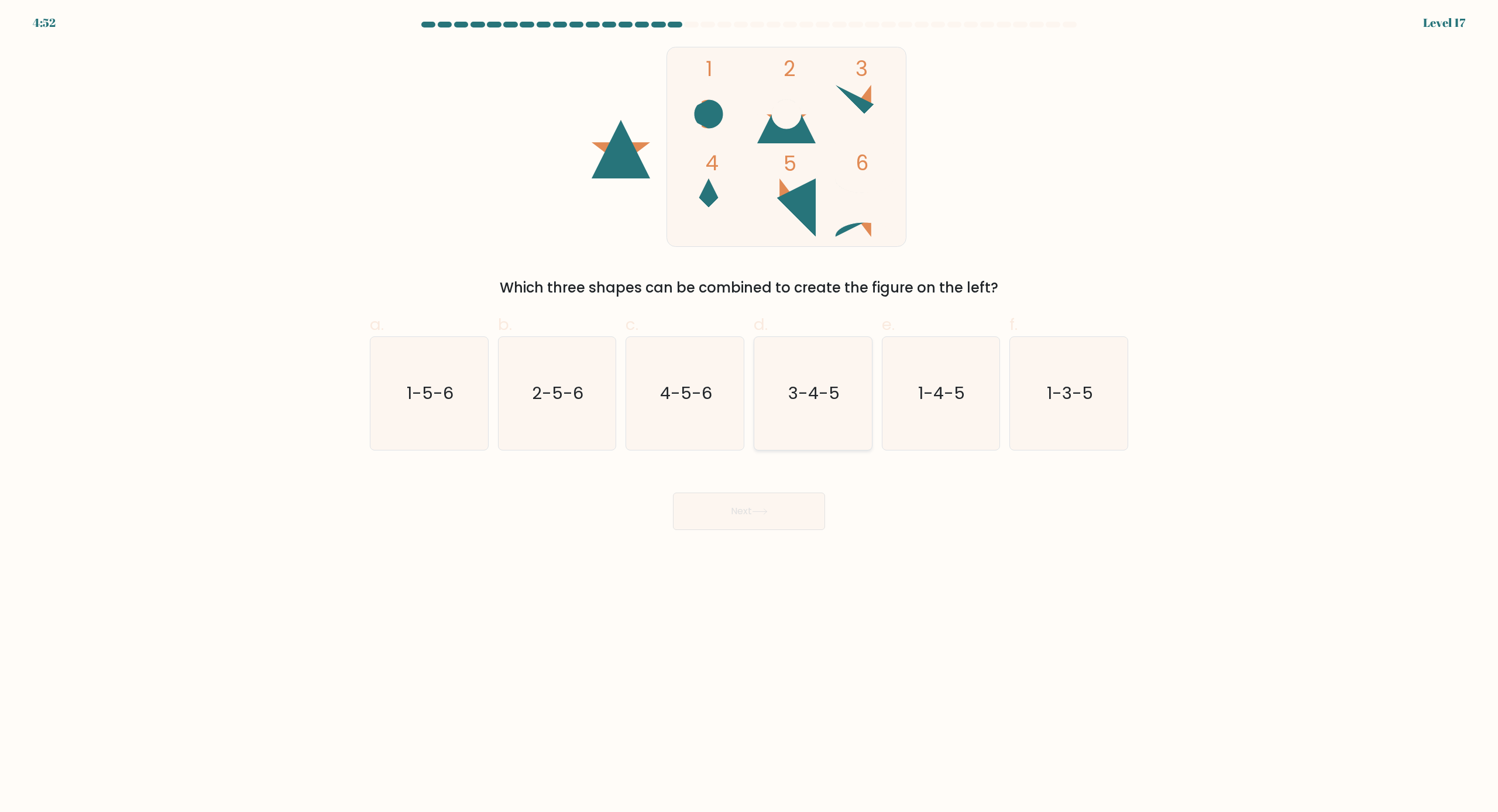
radio input "true"
click at [604, 404] on icon "2-5-6" at bounding box center [556, 393] width 113 height 113
click at [749, 406] on input "b. 2-5-6" at bounding box center [749, 410] width 1 height 8
radio input "true"
click at [792, 530] on button "Next" at bounding box center [749, 511] width 152 height 37
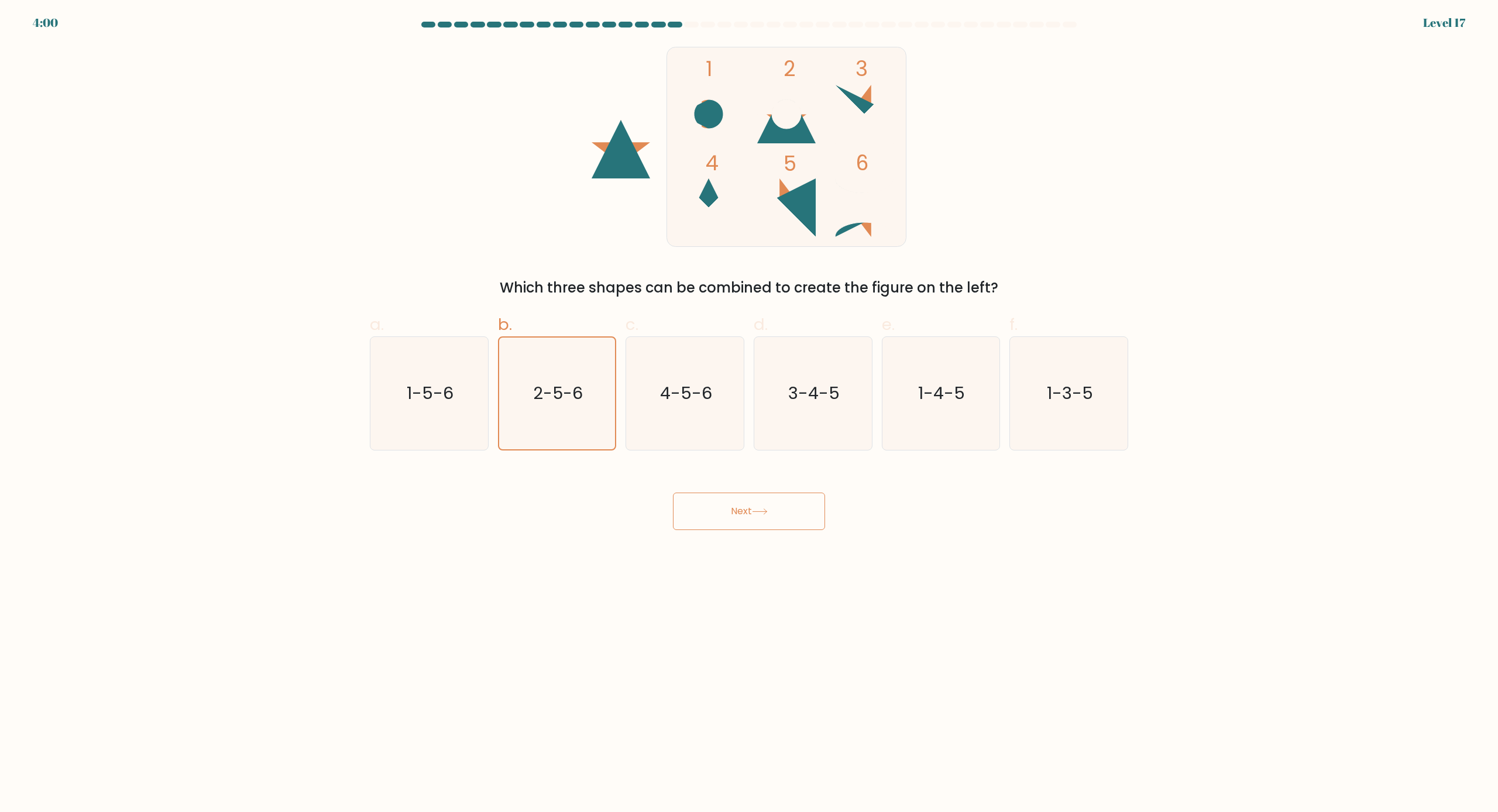
click at [782, 514] on button "Next" at bounding box center [749, 511] width 152 height 37
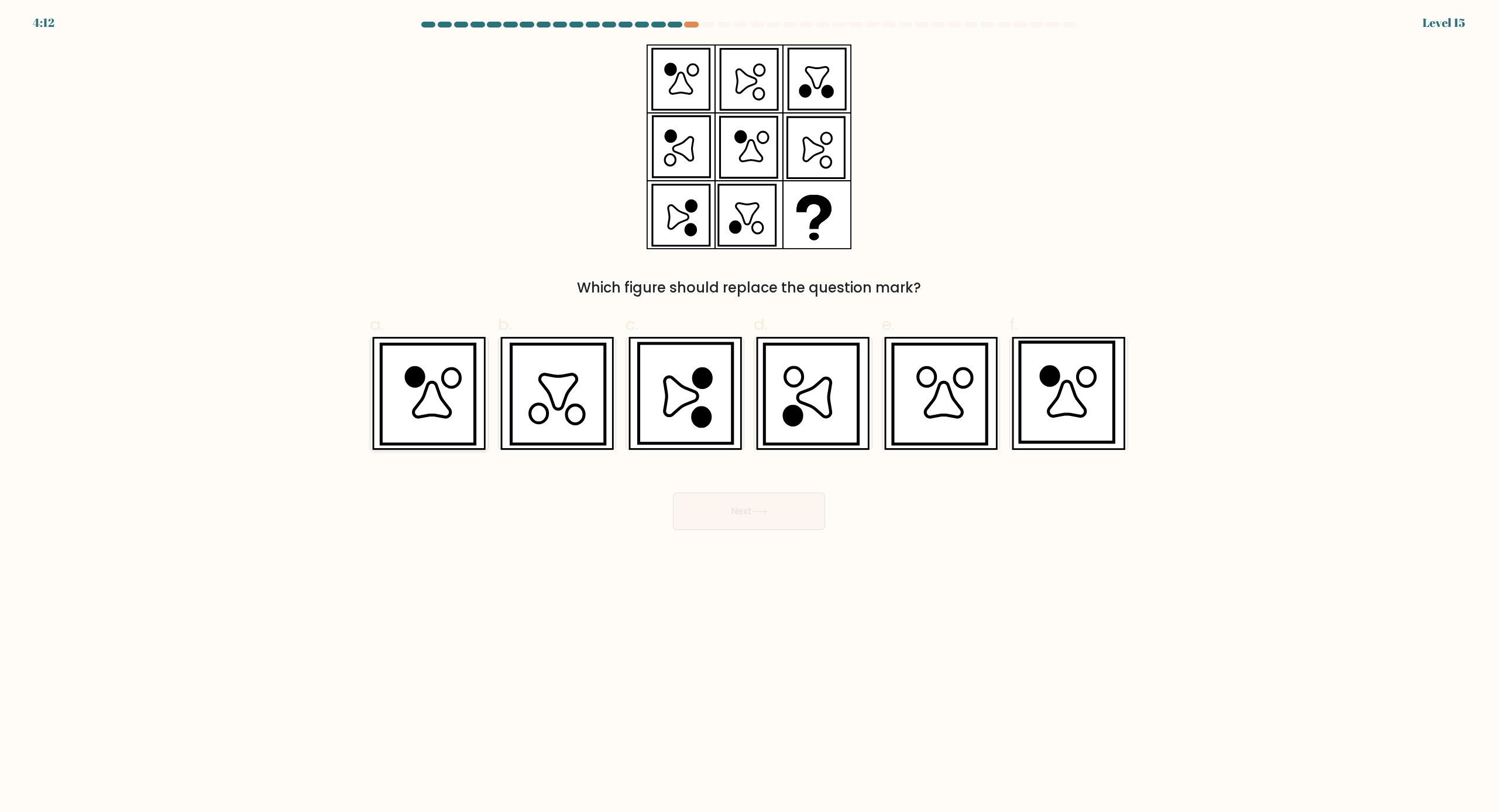
click at [441, 375] on icon at bounding box center [428, 394] width 93 height 100
click at [749, 406] on input "a." at bounding box center [749, 410] width 1 height 8
radio input "true"
click at [924, 428] on icon at bounding box center [939, 394] width 93 height 100
click at [749, 414] on input "e." at bounding box center [749, 410] width 1 height 8
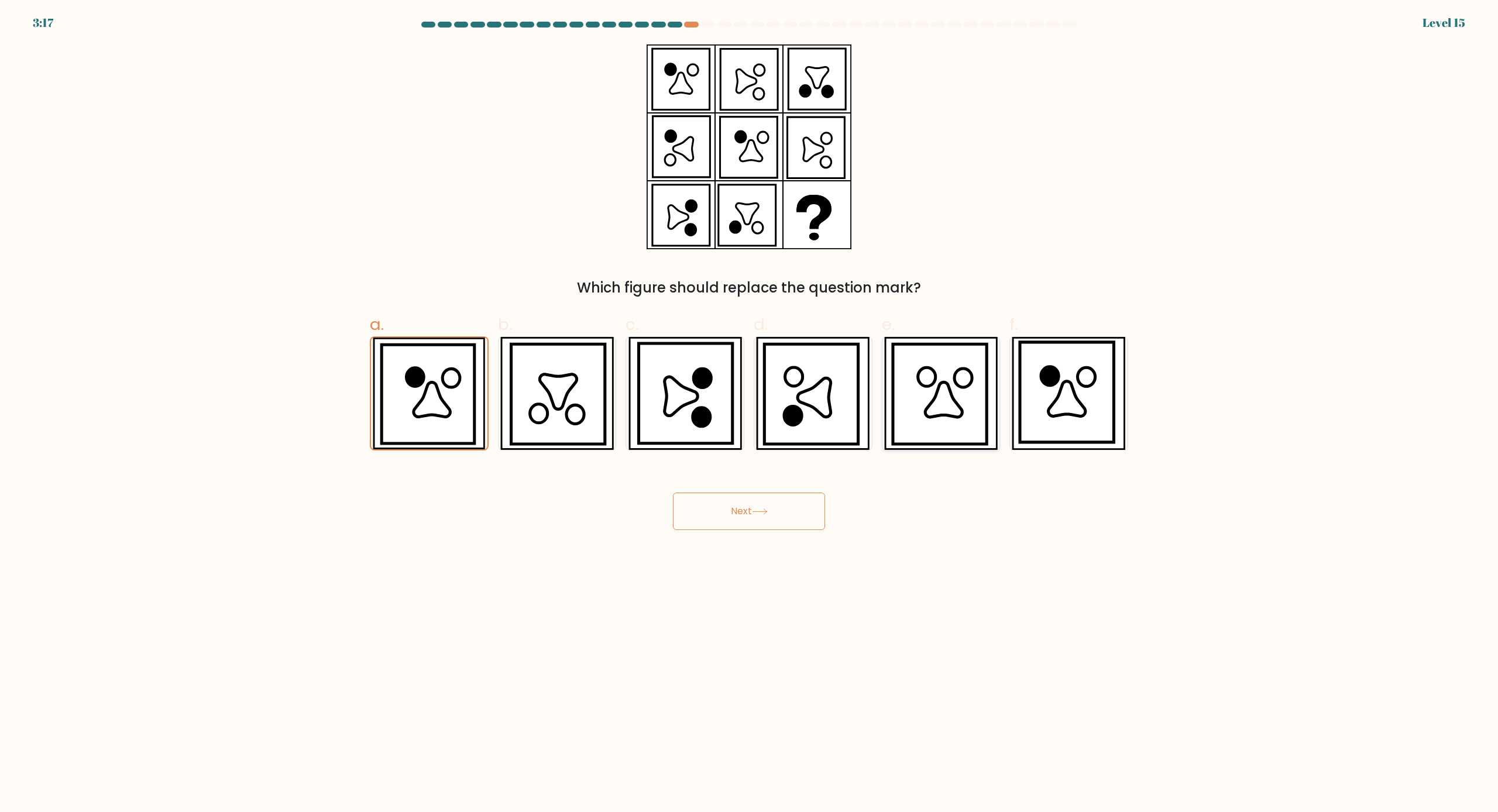
radio input "true"
click at [755, 523] on button "Next" at bounding box center [749, 511] width 152 height 37
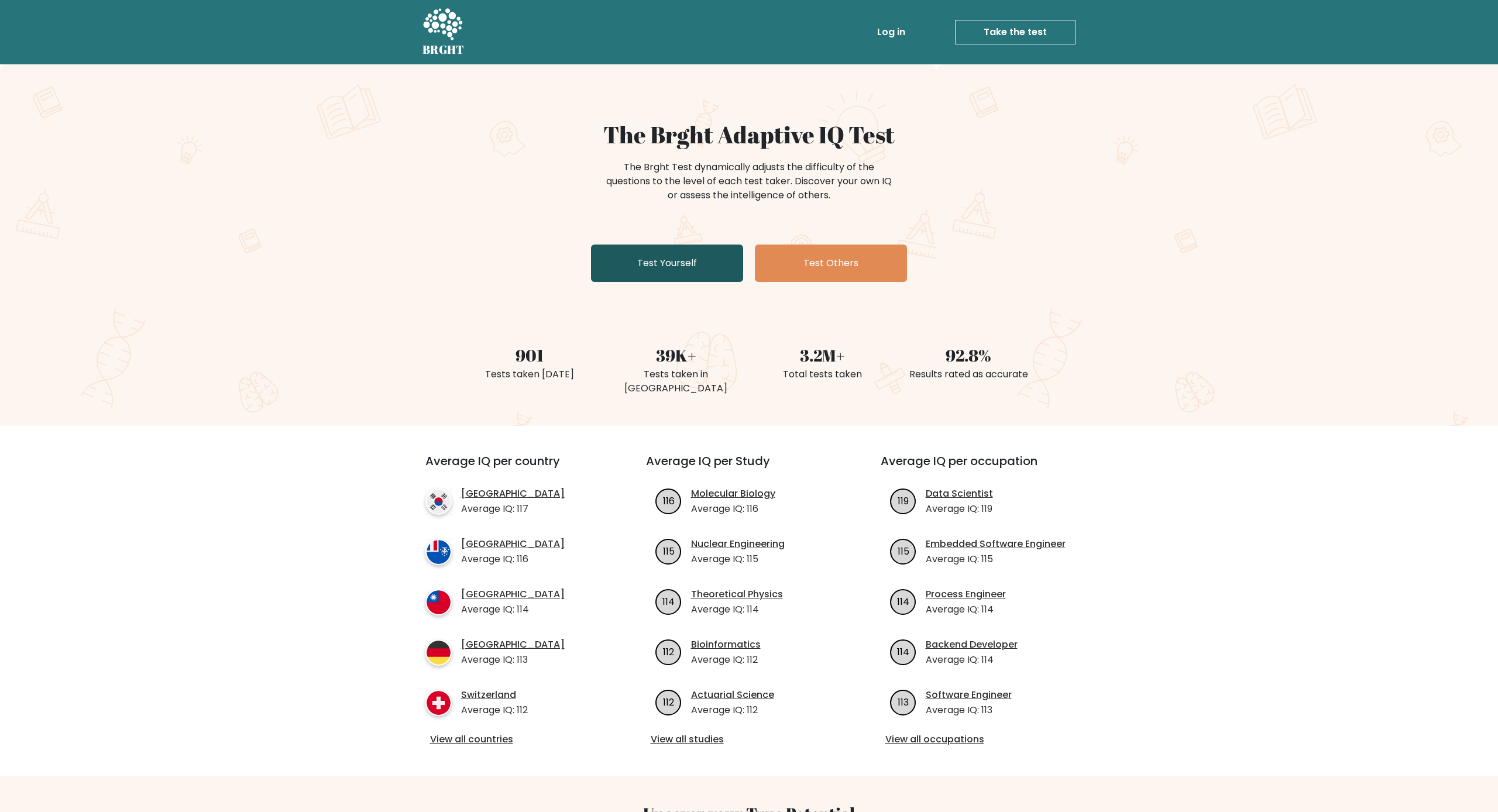
click at [704, 256] on link "Test Yourself" at bounding box center [667, 263] width 152 height 37
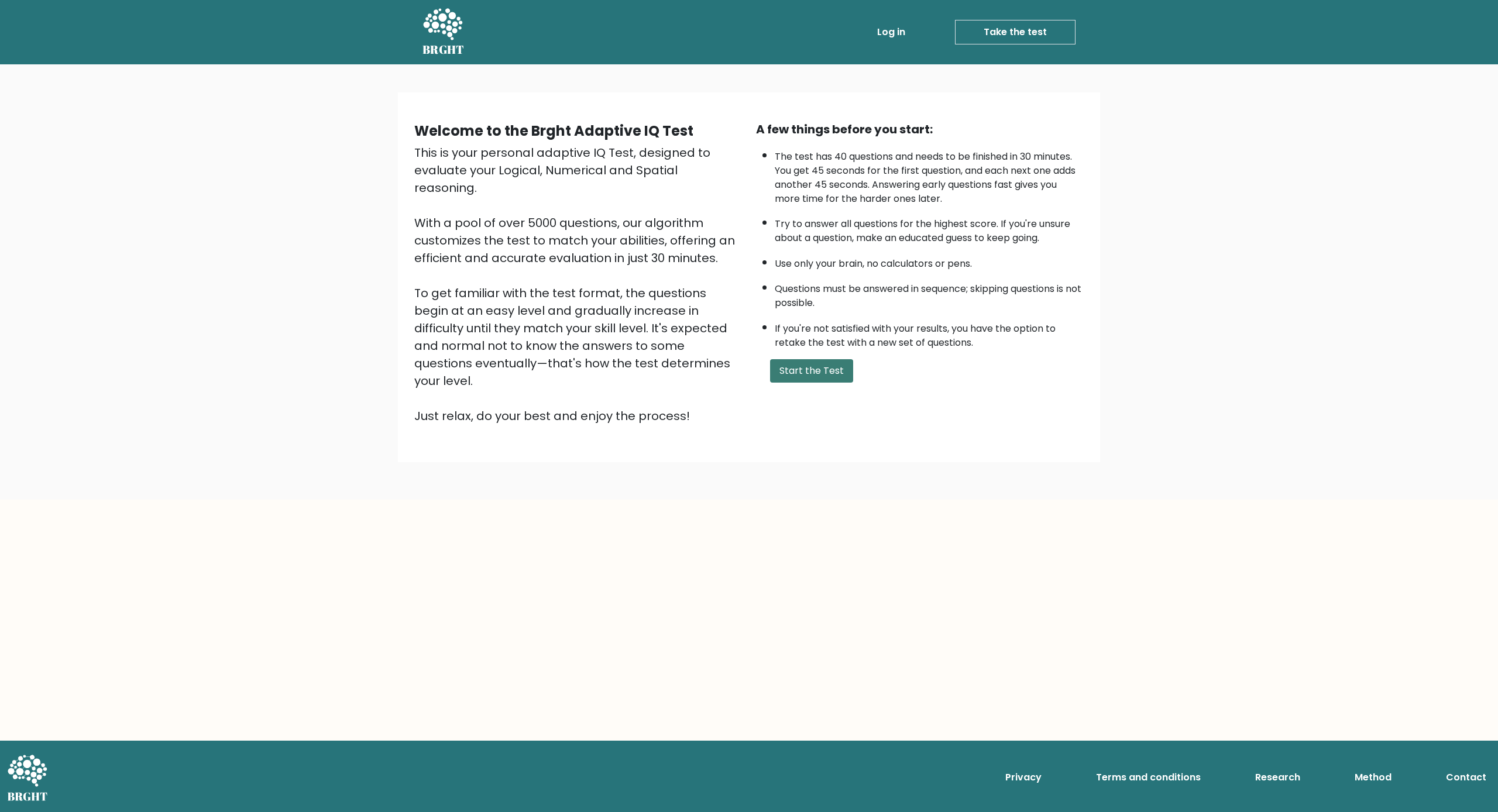
click at [806, 382] on button "Start the Test" at bounding box center [811, 371] width 83 height 24
click at [980, 43] on link "Take the test" at bounding box center [1015, 31] width 121 height 25
click at [896, 31] on link "Log in" at bounding box center [892, 32] width 37 height 24
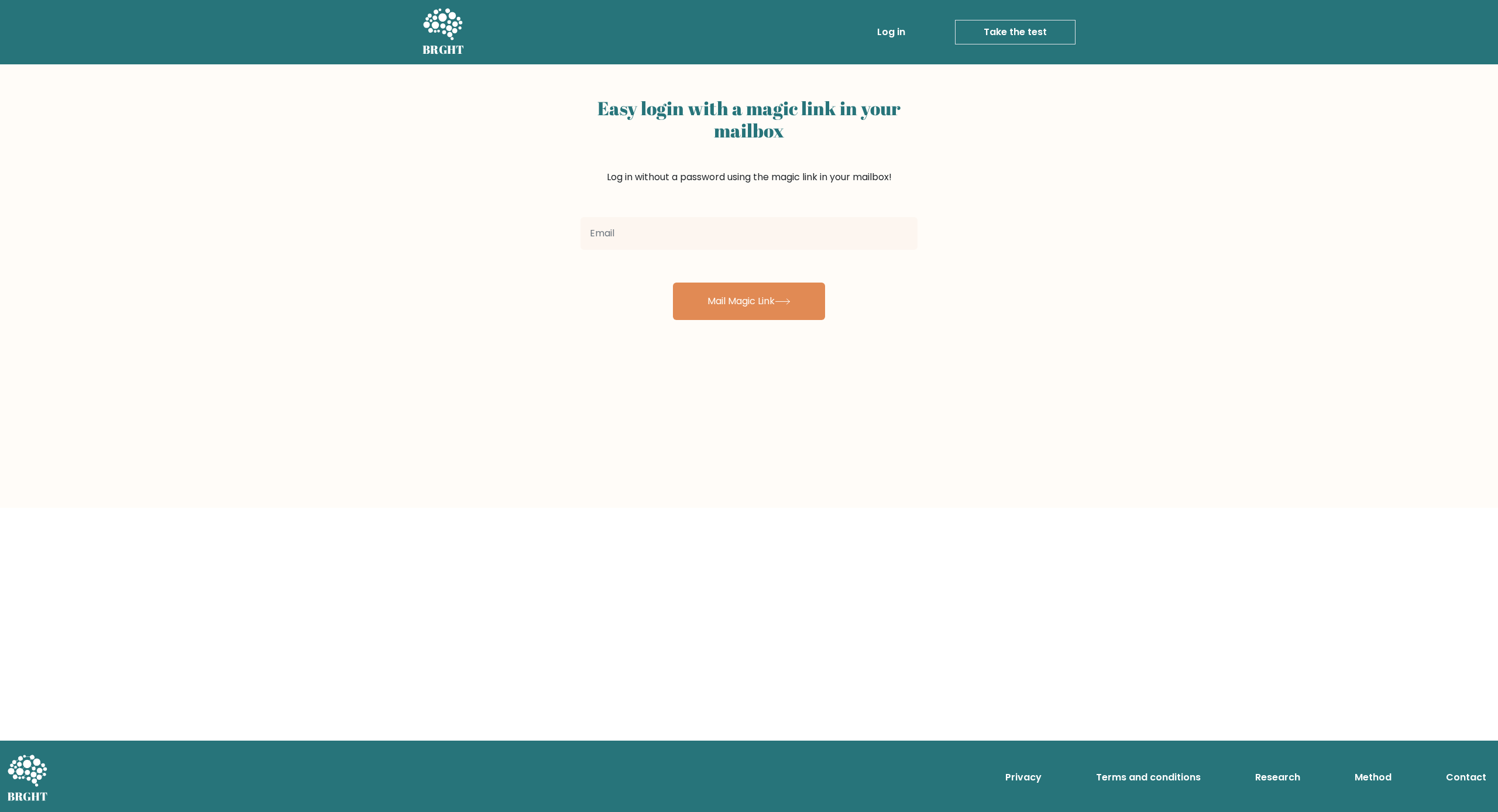
click at [743, 243] on input "email" at bounding box center [749, 232] width 337 height 32
type input "mannasun1028@gmail.com"
click at [750, 295] on button "Mail Magic Link" at bounding box center [749, 301] width 152 height 37
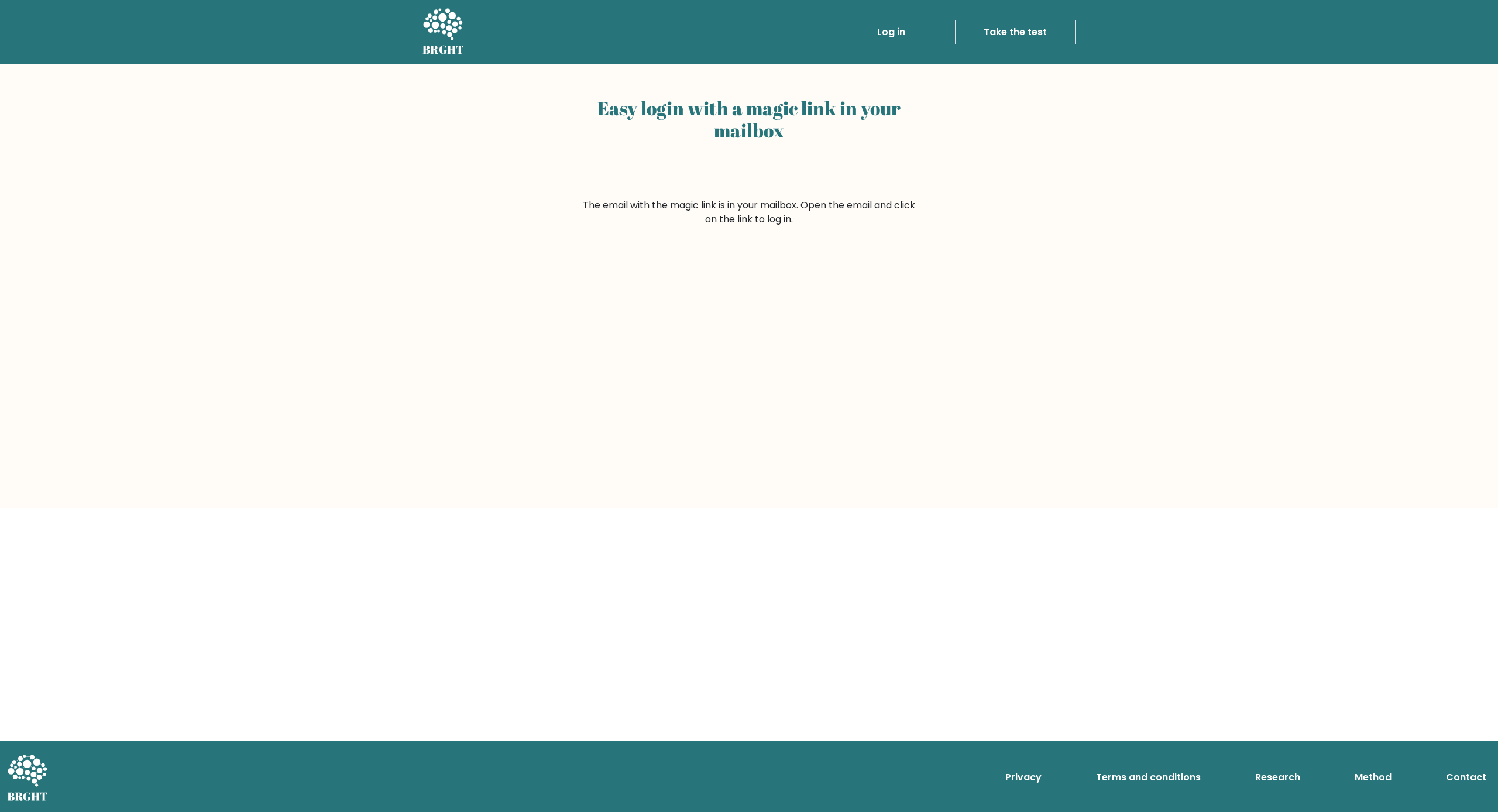
click at [1017, 35] on link "Take the test" at bounding box center [1015, 31] width 121 height 25
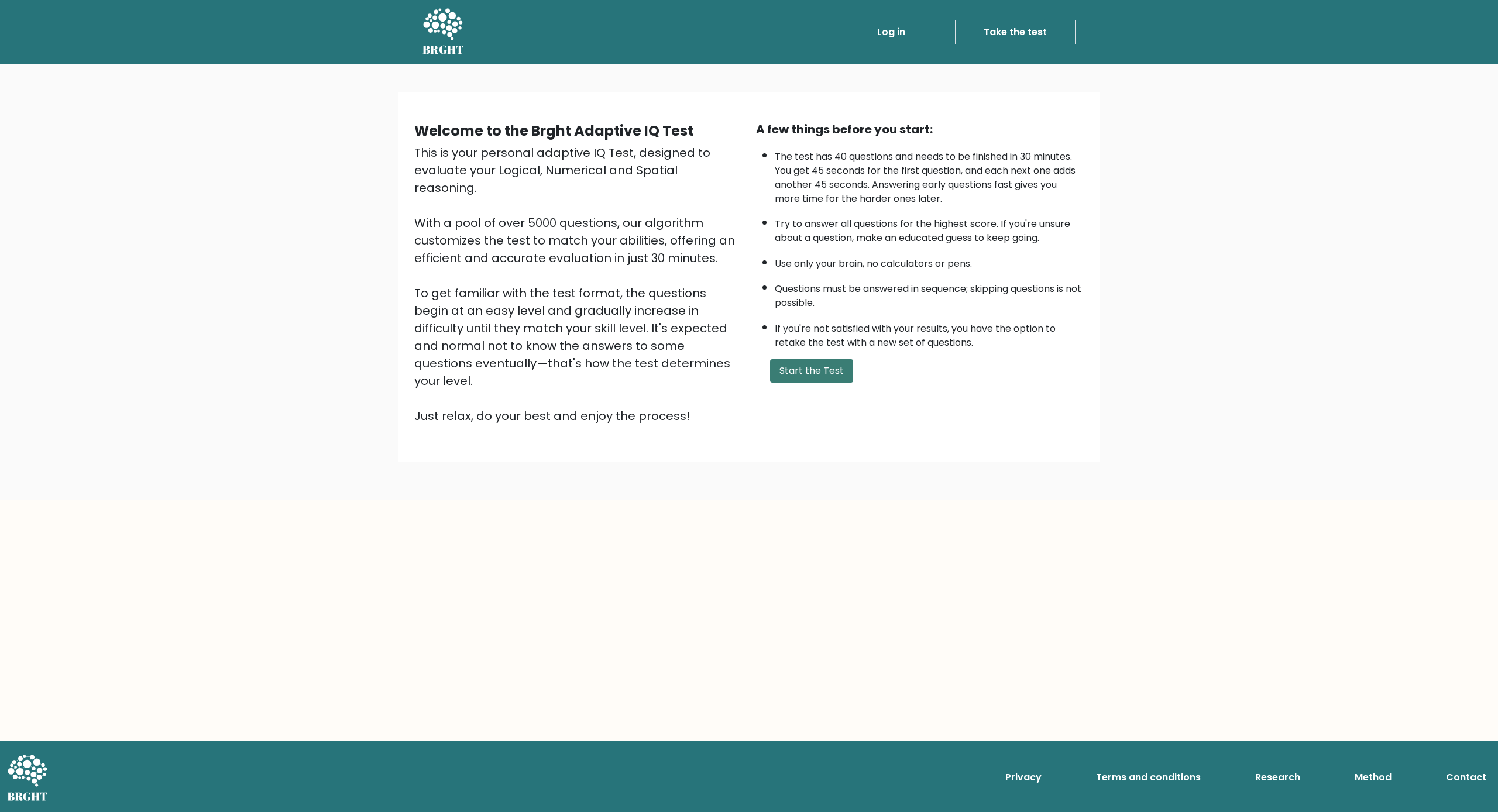
click at [792, 382] on button "Start the Test" at bounding box center [811, 371] width 83 height 24
